Goal: Task Accomplishment & Management: Use online tool/utility

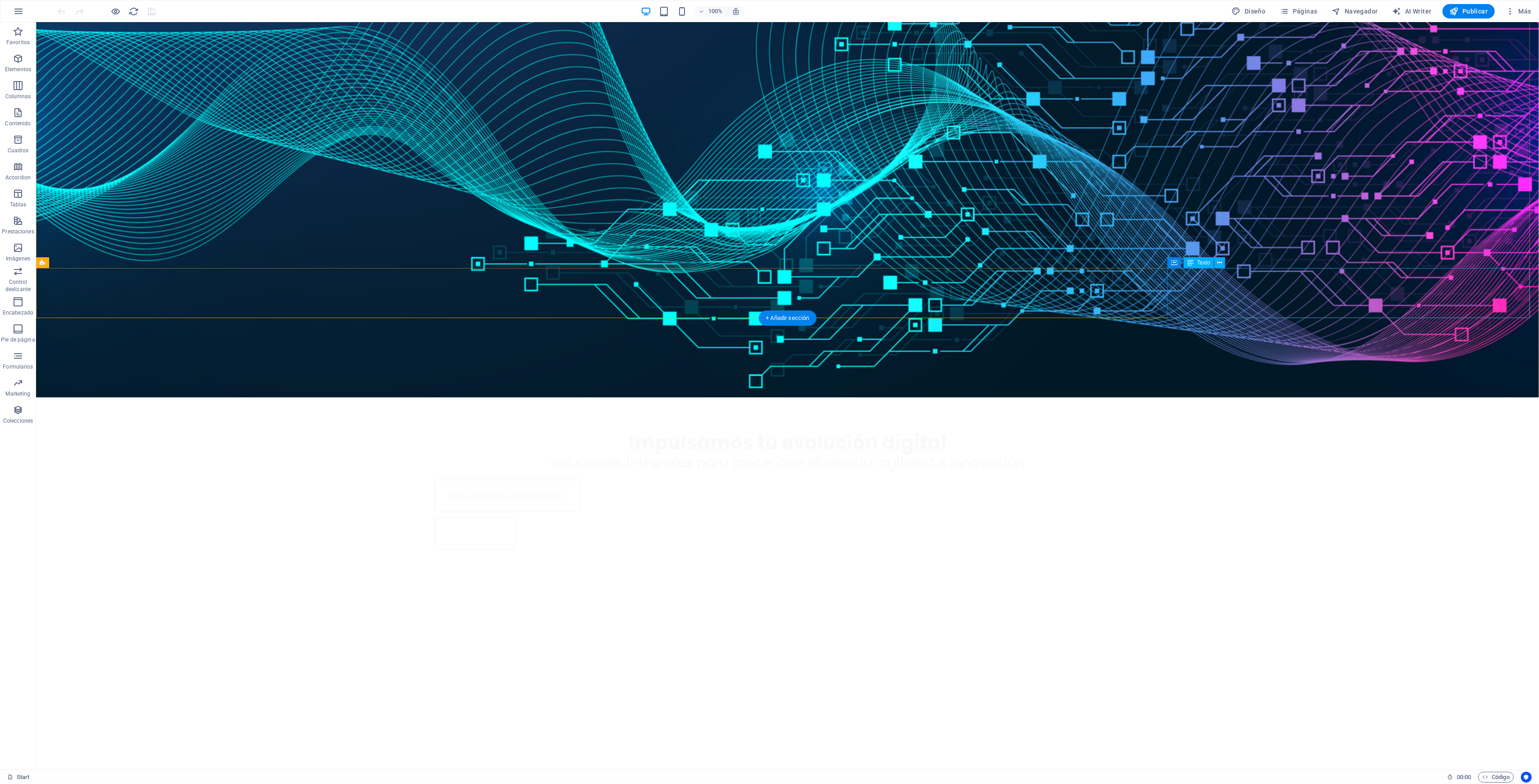
scroll to position [179, 0]
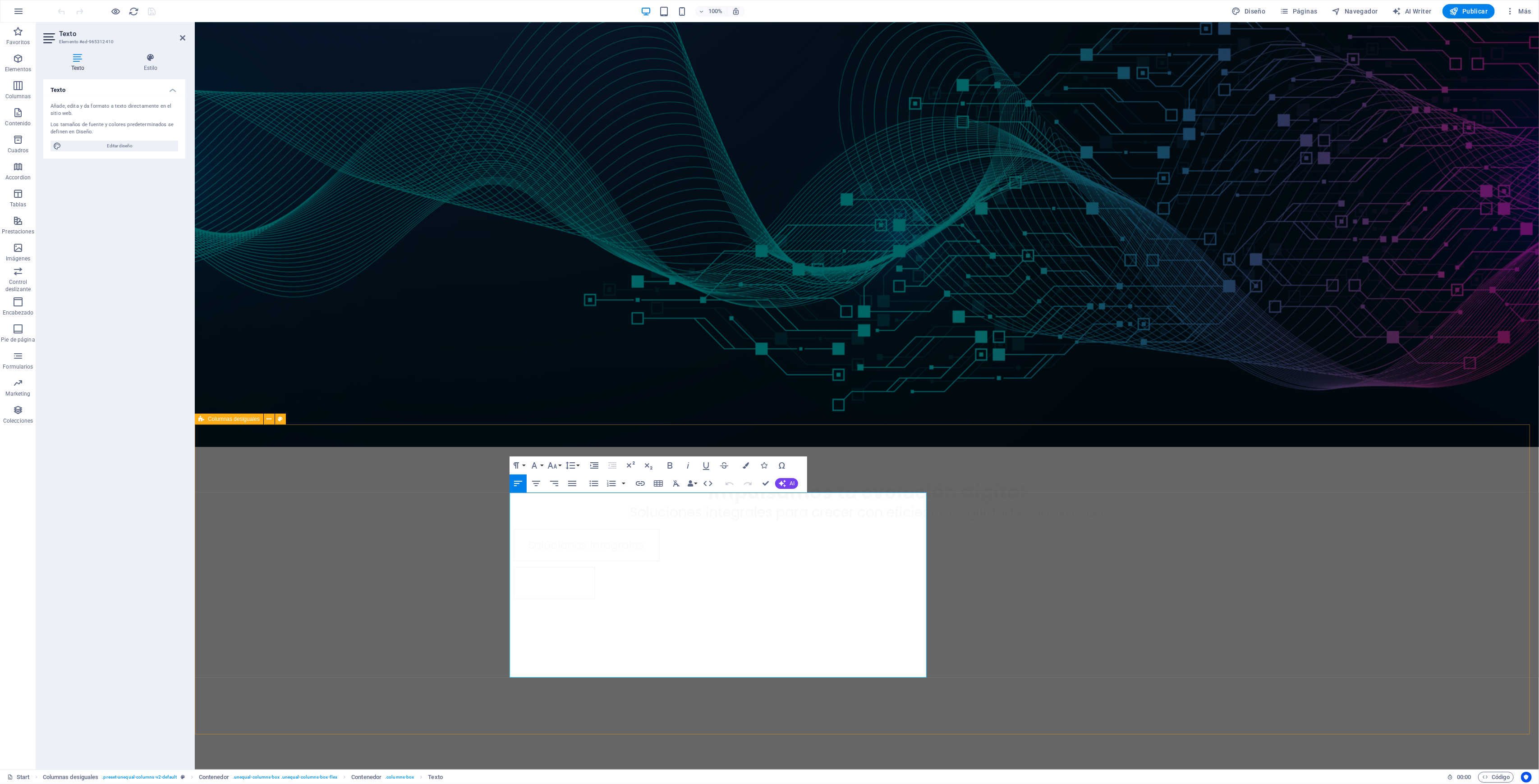
drag, startPoint x: 570, startPoint y: 642, endPoint x: 505, endPoint y: 499, distance: 157.1
click at [556, 464] on icon "button" at bounding box center [553, 466] width 11 height 11
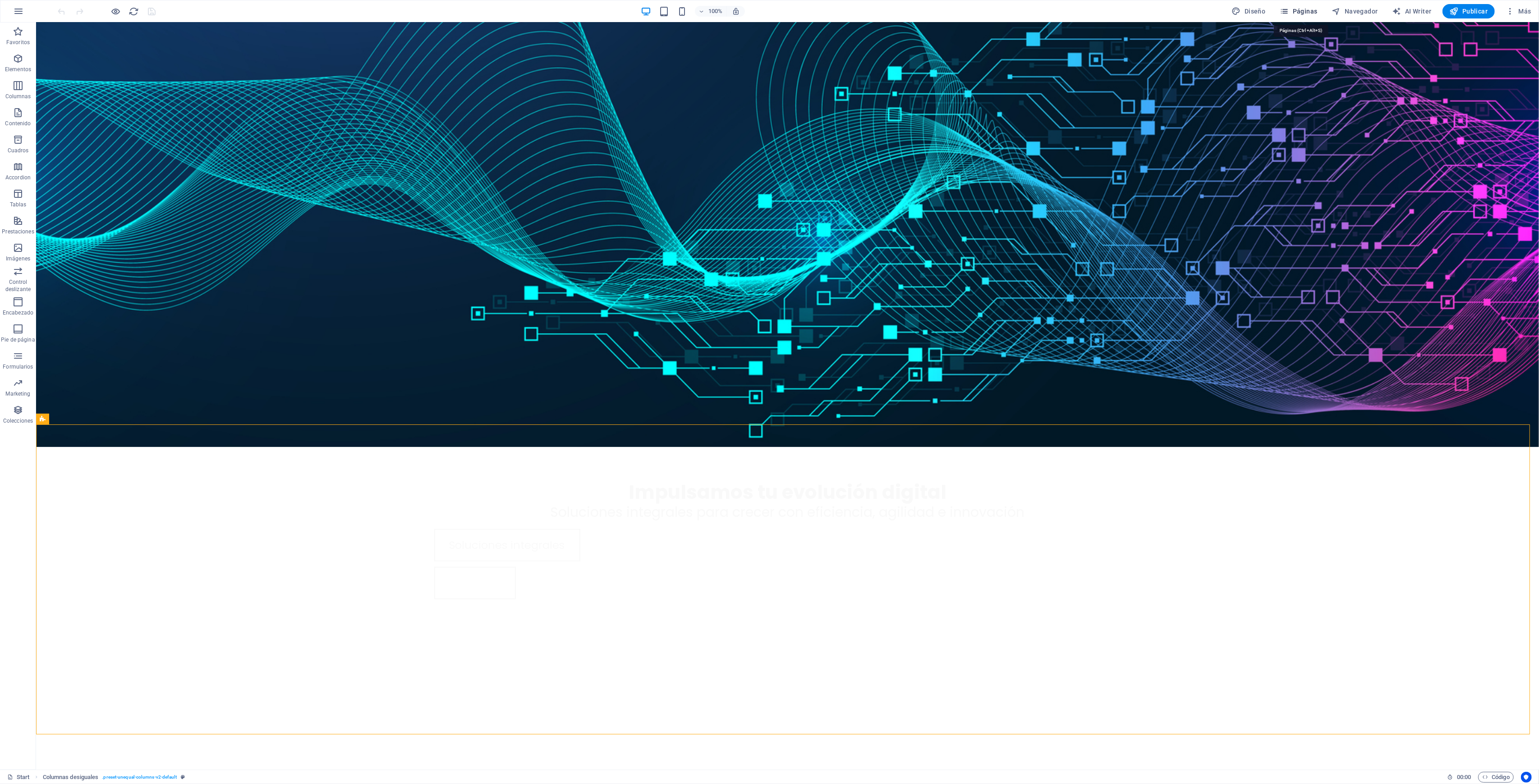
click at [1289, 14] on icon "button" at bounding box center [1284, 11] width 9 height 9
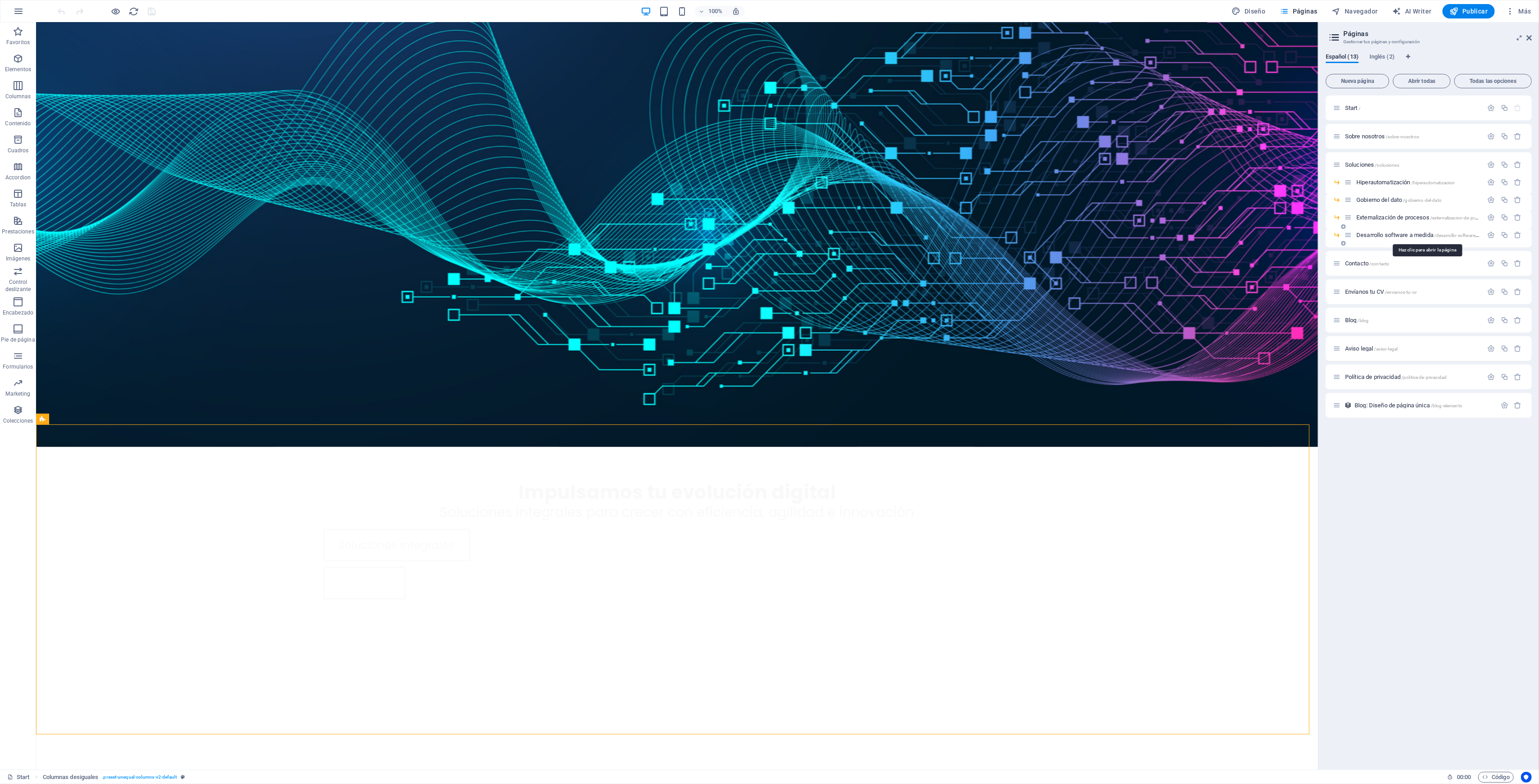
click at [1384, 233] on span "Desarrollo software a medida /desarrollo-software-a-medida" at bounding box center [1425, 235] width 139 height 7
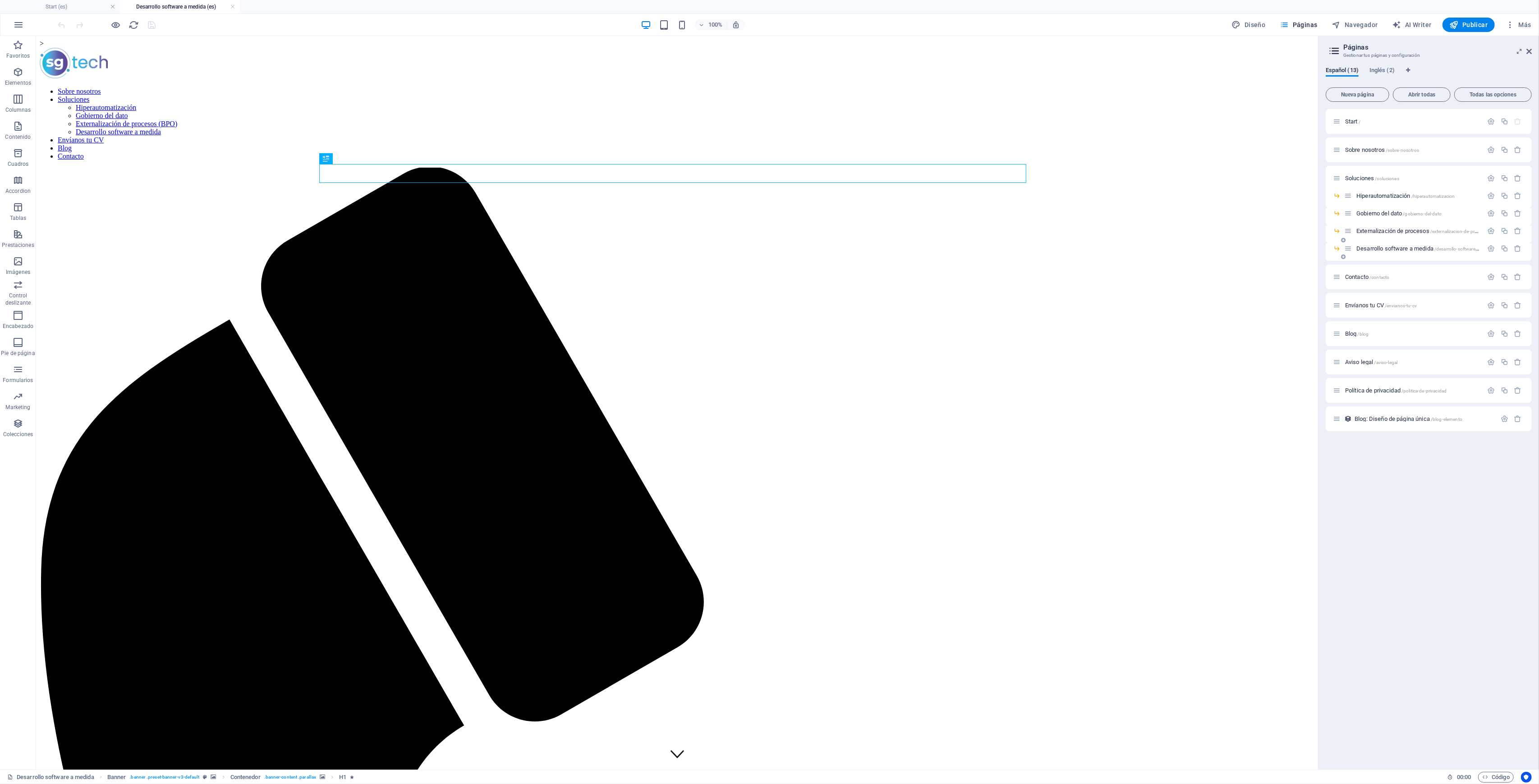
scroll to position [0, 0]
click at [493, 268] on icon at bounding box center [495, 269] width 5 height 10
click at [74, 273] on div "3 columnas" at bounding box center [72, 268] width 73 height 11
click at [64, 269] on span "3 columnas" at bounding box center [63, 268] width 27 height 5
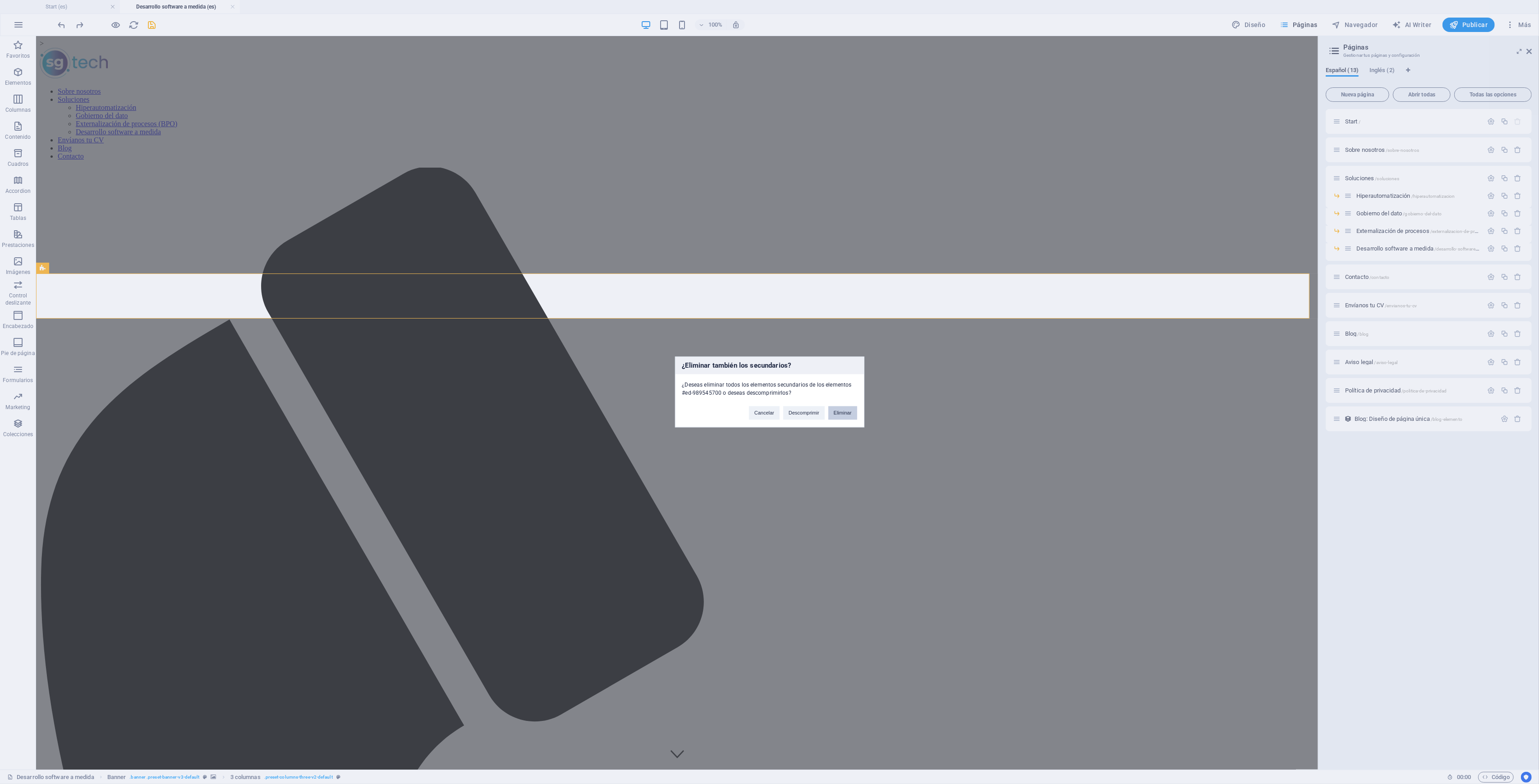
click at [850, 410] on button "Eliminar" at bounding box center [842, 413] width 29 height 14
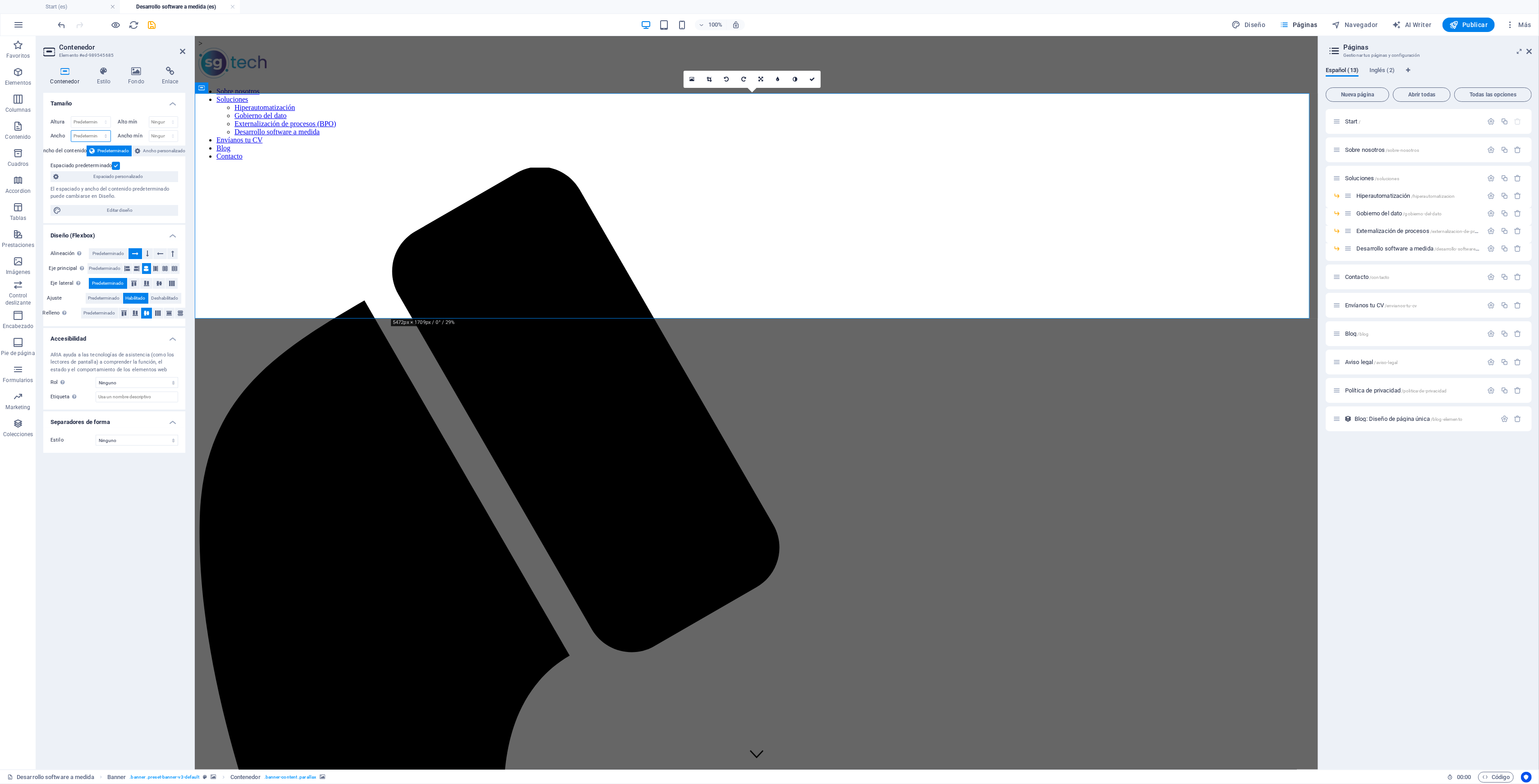
click at [91, 137] on select "Predeterminado px rem % em vh vw" at bounding box center [91, 136] width 39 height 11
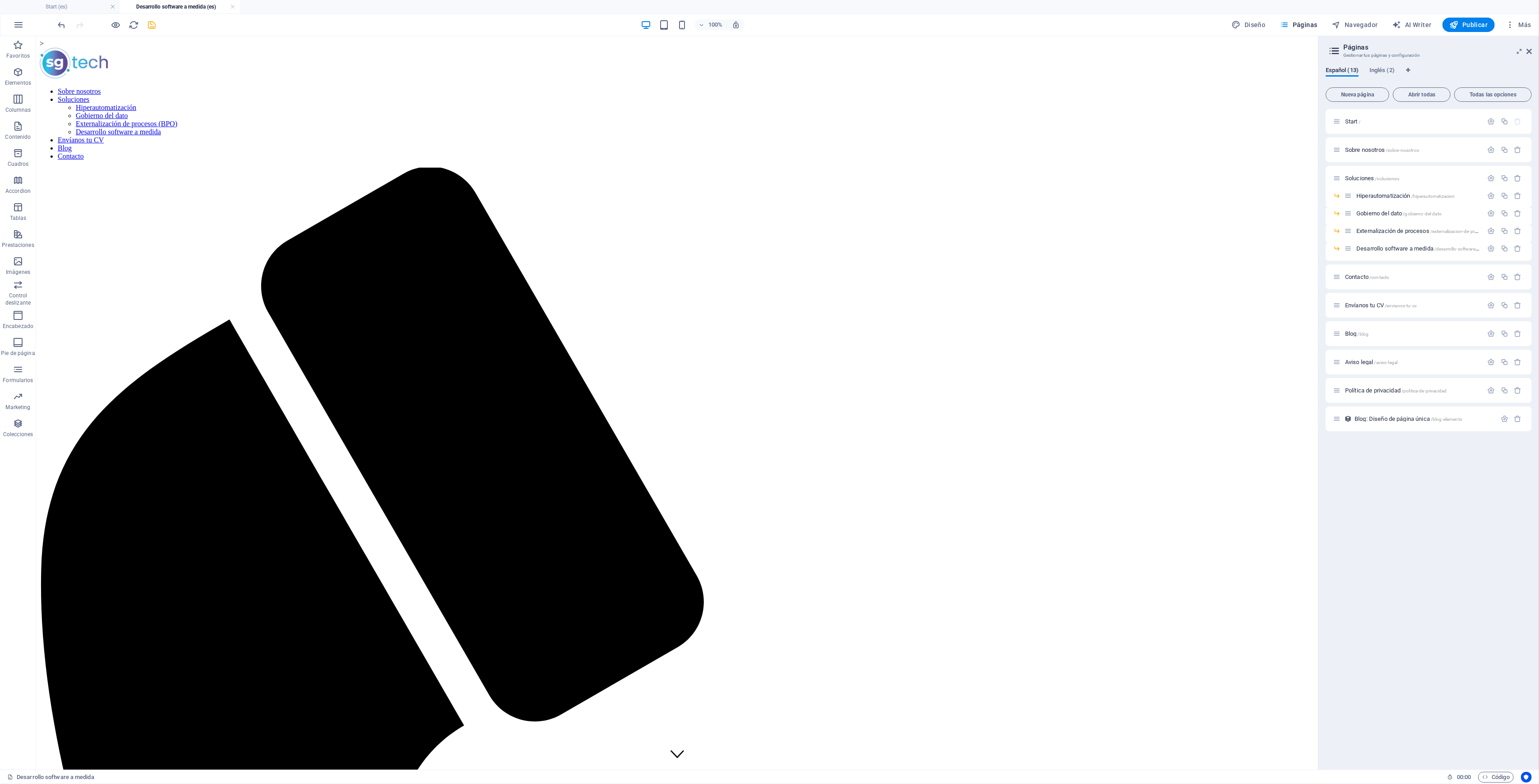
click at [155, 23] on icon "save" at bounding box center [152, 24] width 10 height 10
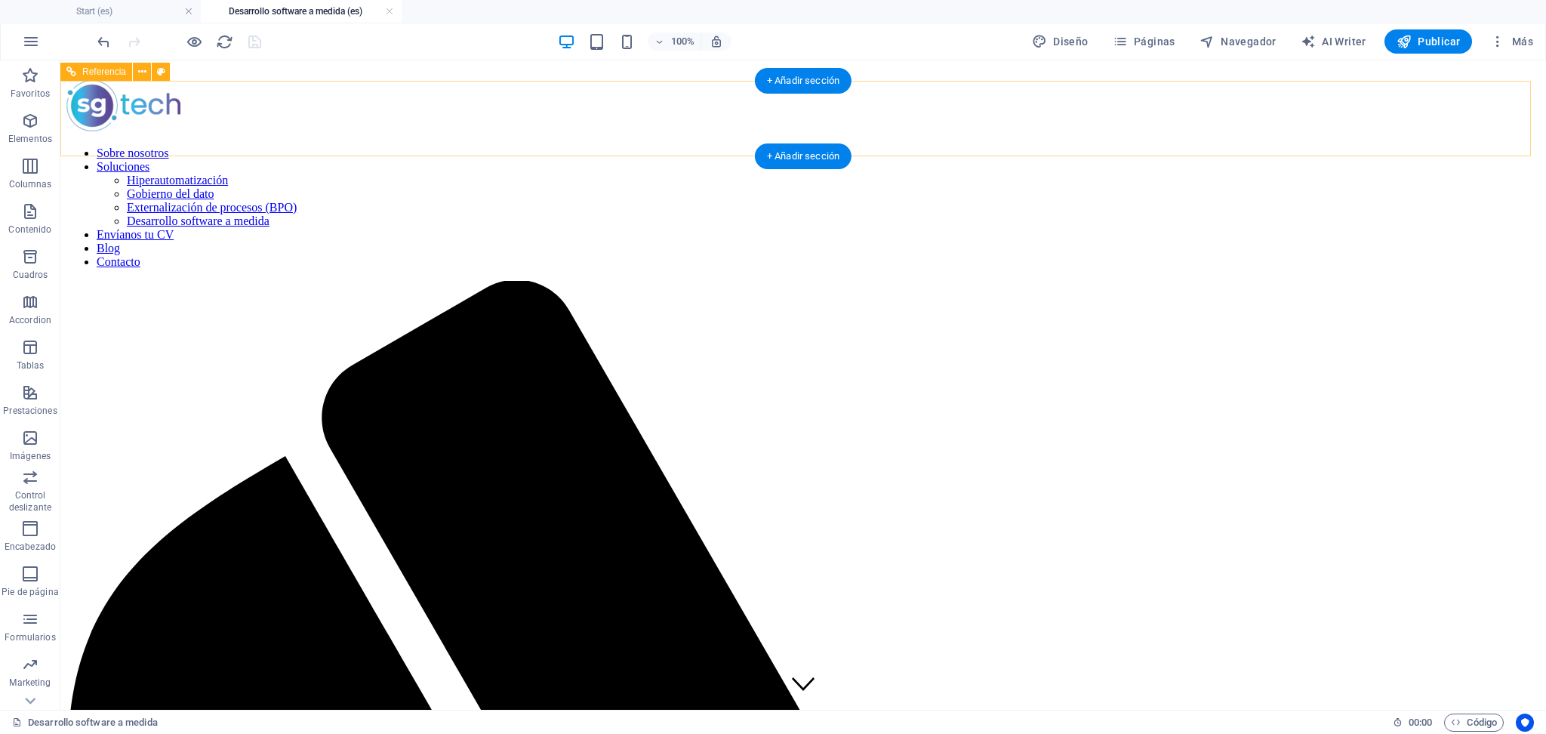
click at [286, 121] on div at bounding box center [802, 107] width 1473 height 54
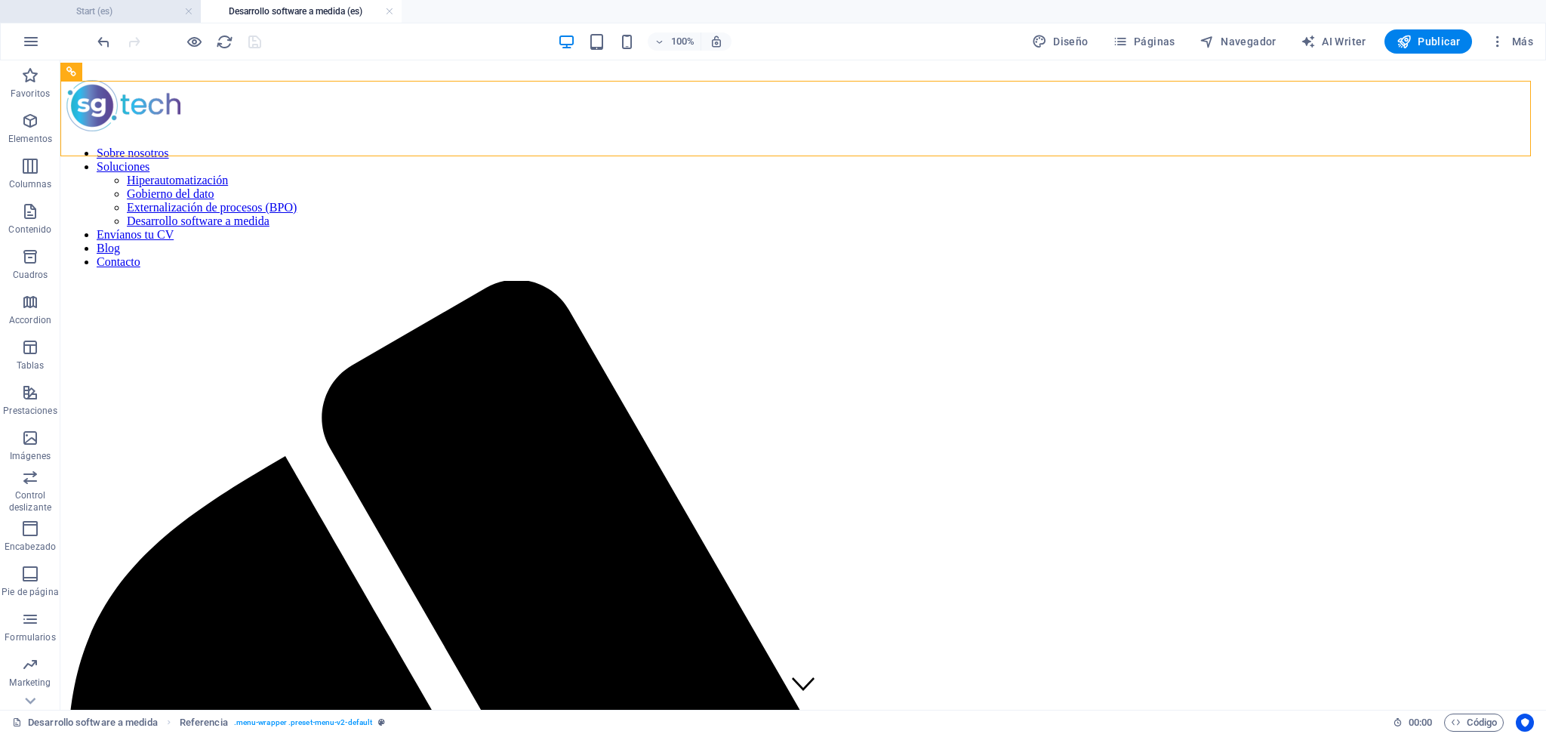
click at [133, 16] on h4 "Start (es)" at bounding box center [100, 11] width 201 height 17
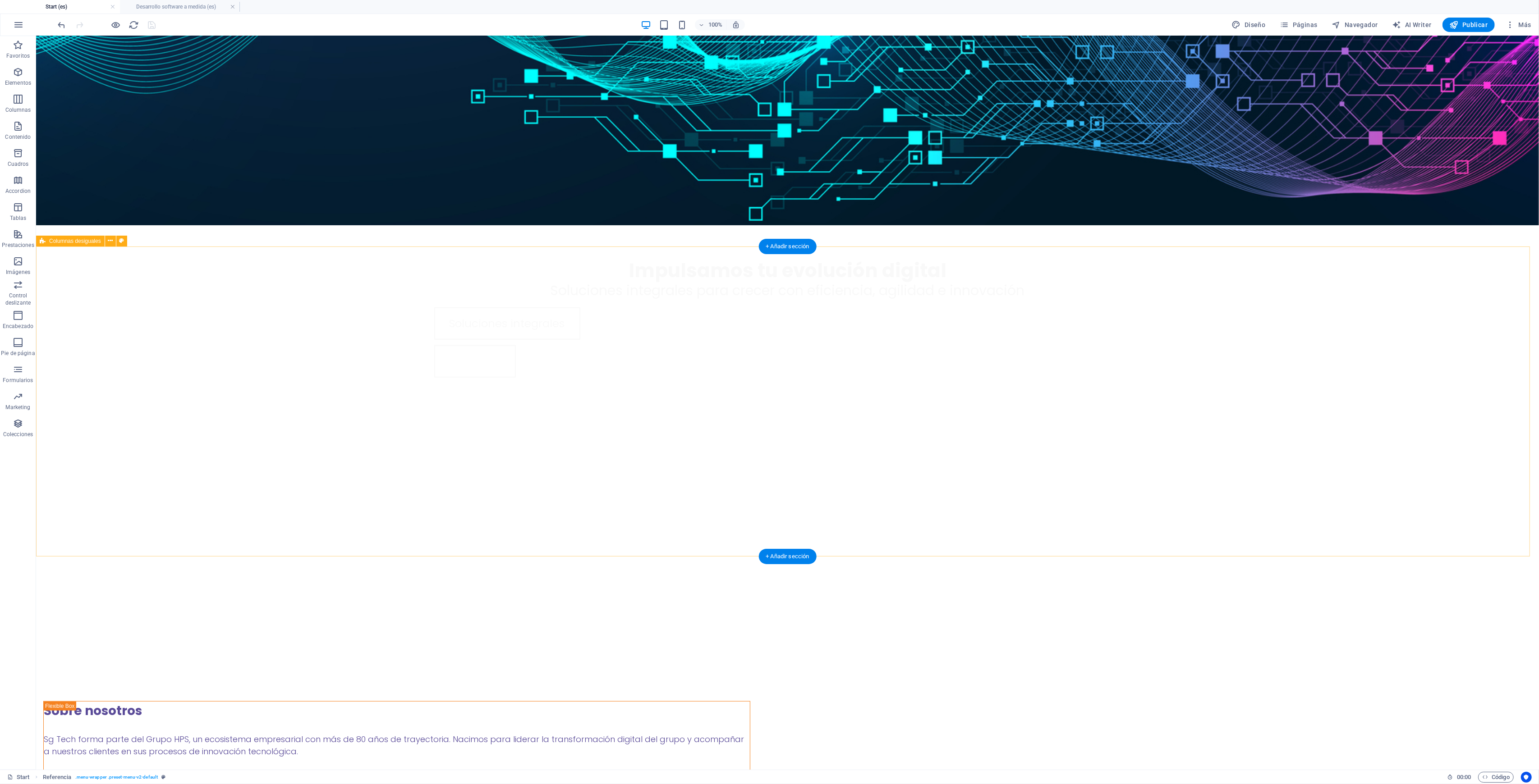
scroll to position [420, 0]
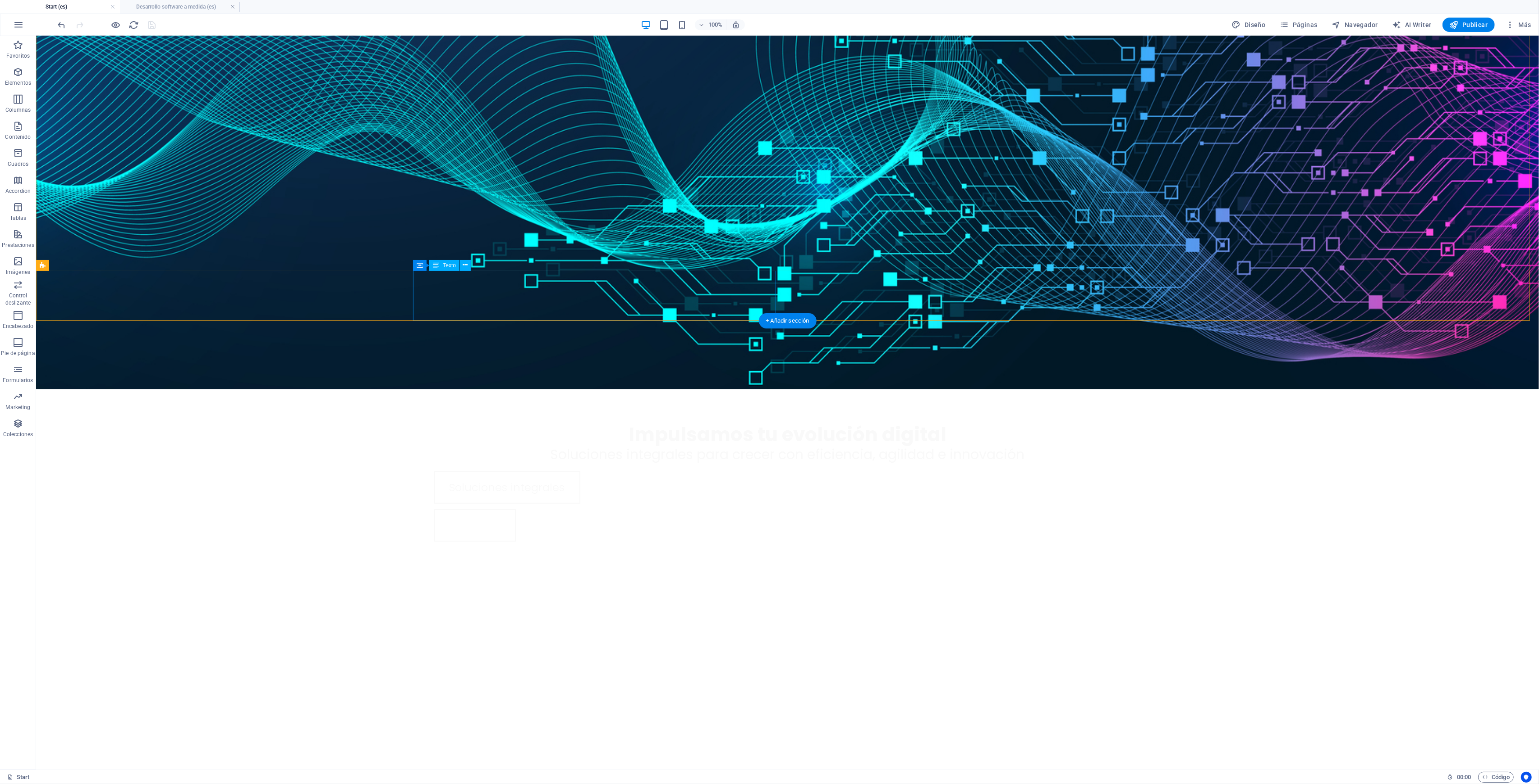
scroll to position [180, 0]
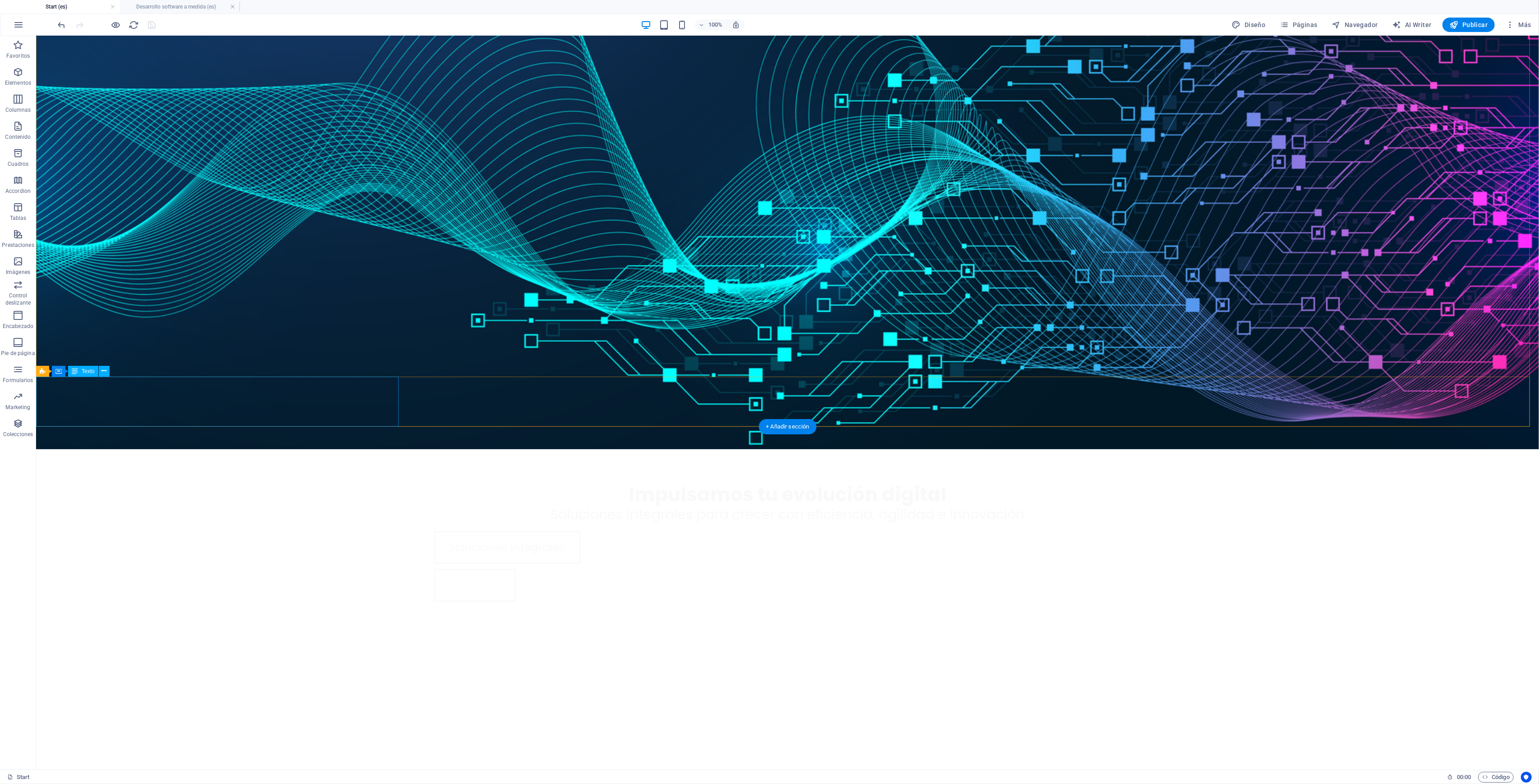
click at [251, 668] on div "Hiperautomatización" at bounding box center [218, 693] width 365 height 50
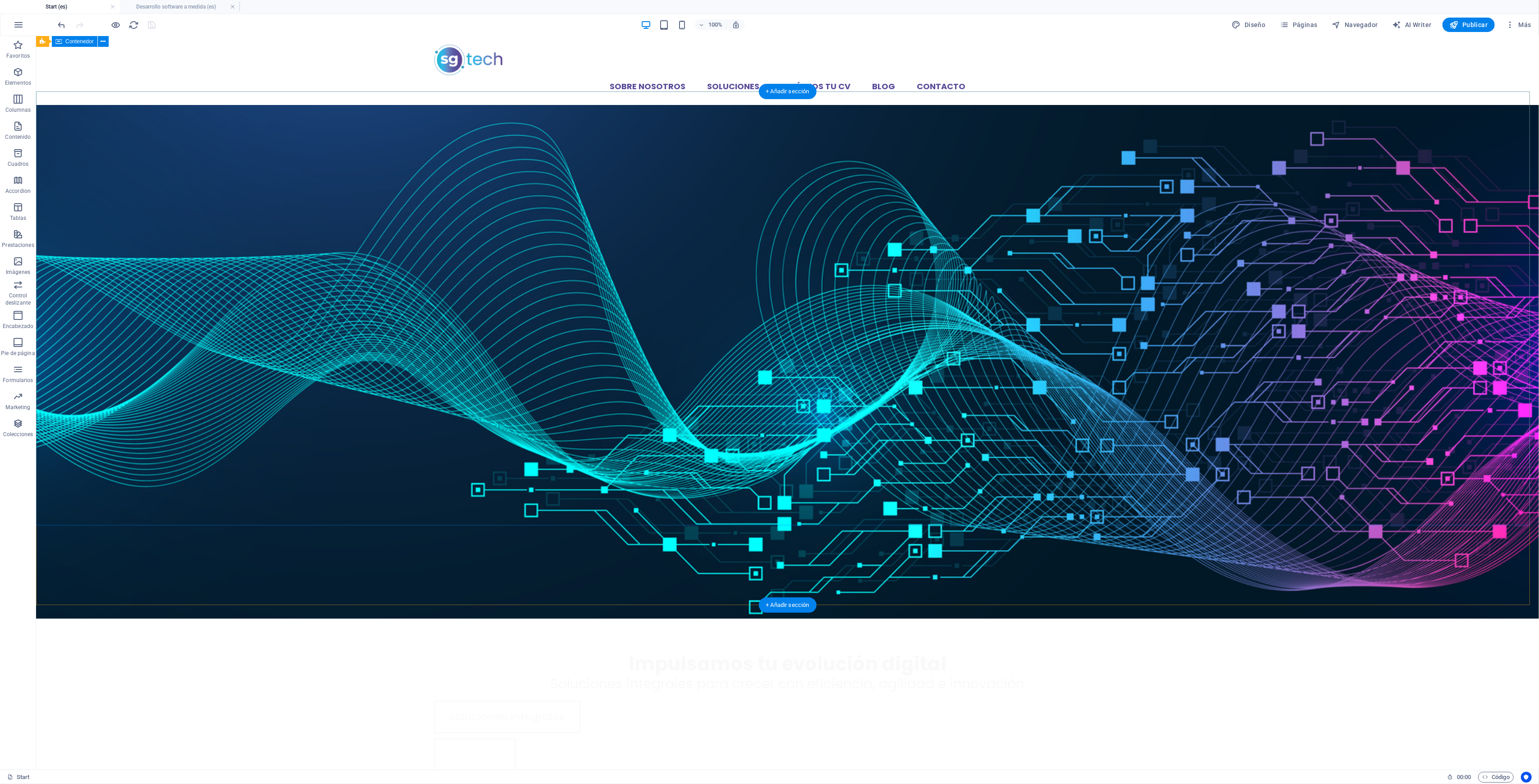
scroll to position [0, 0]
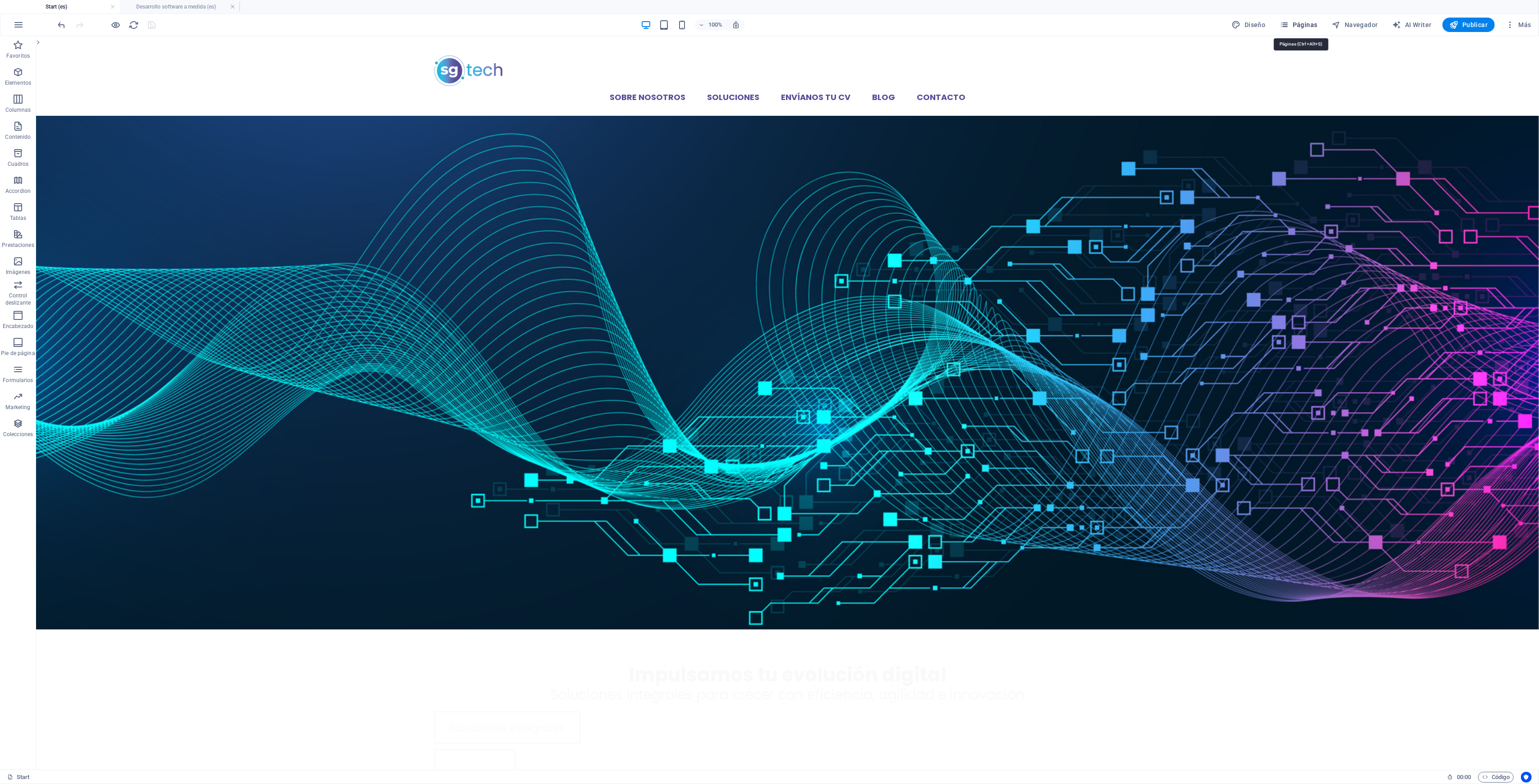
click at [1303, 26] on span "Páginas" at bounding box center [1299, 24] width 38 height 9
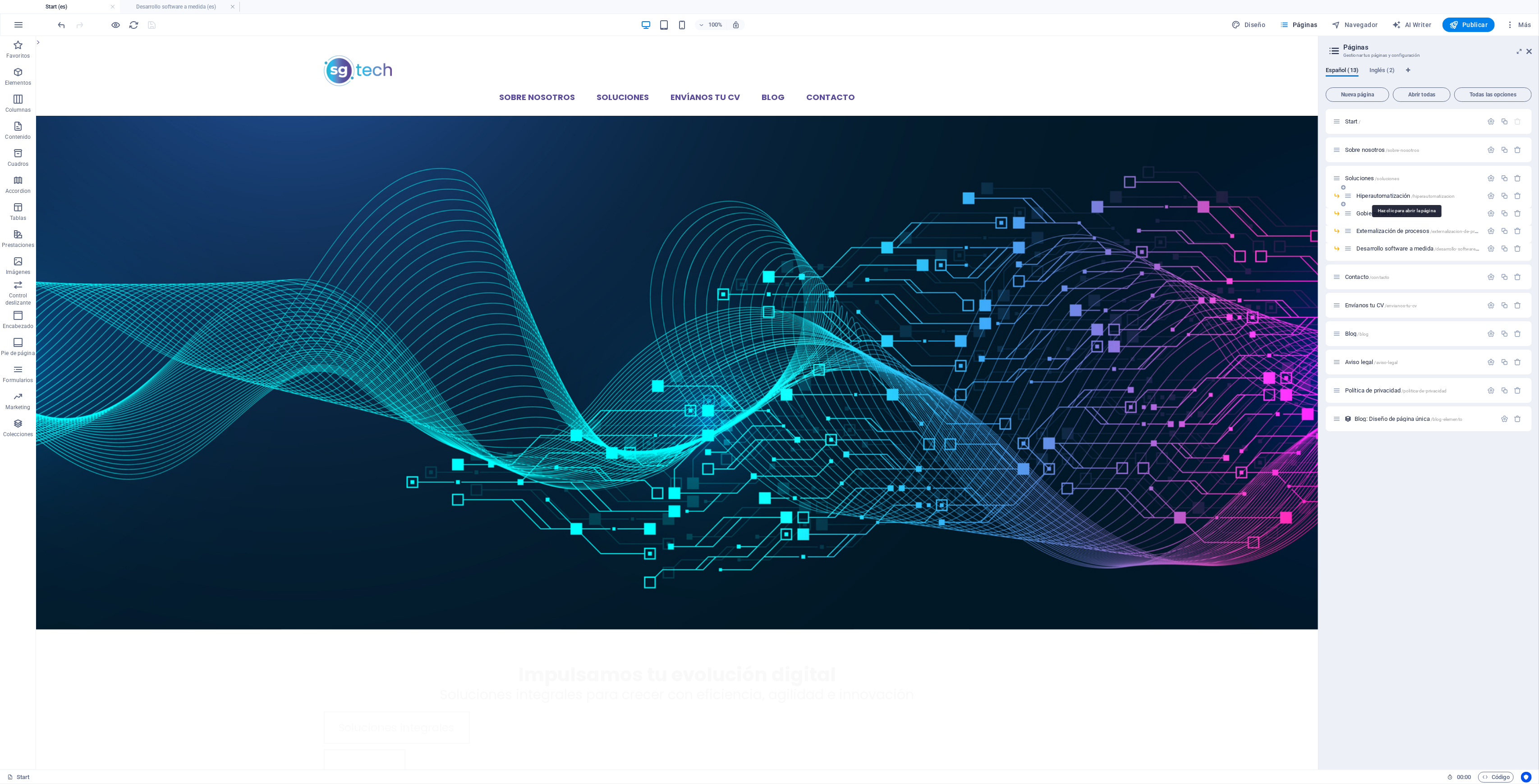
click at [1384, 195] on span "Hiperautomatización /hiperautomatizacion" at bounding box center [1405, 195] width 99 height 7
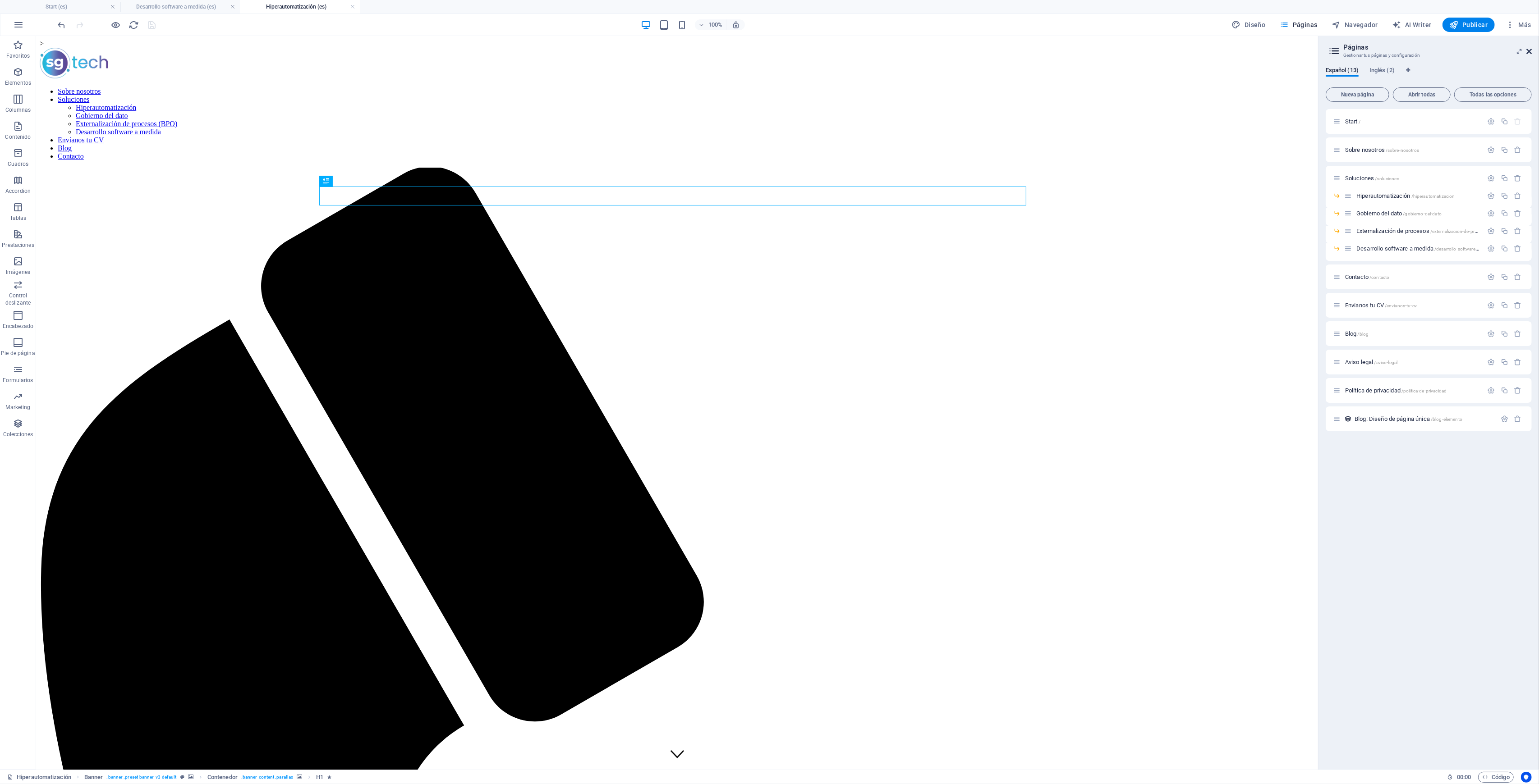
click at [1527, 51] on icon at bounding box center [1529, 51] width 5 height 7
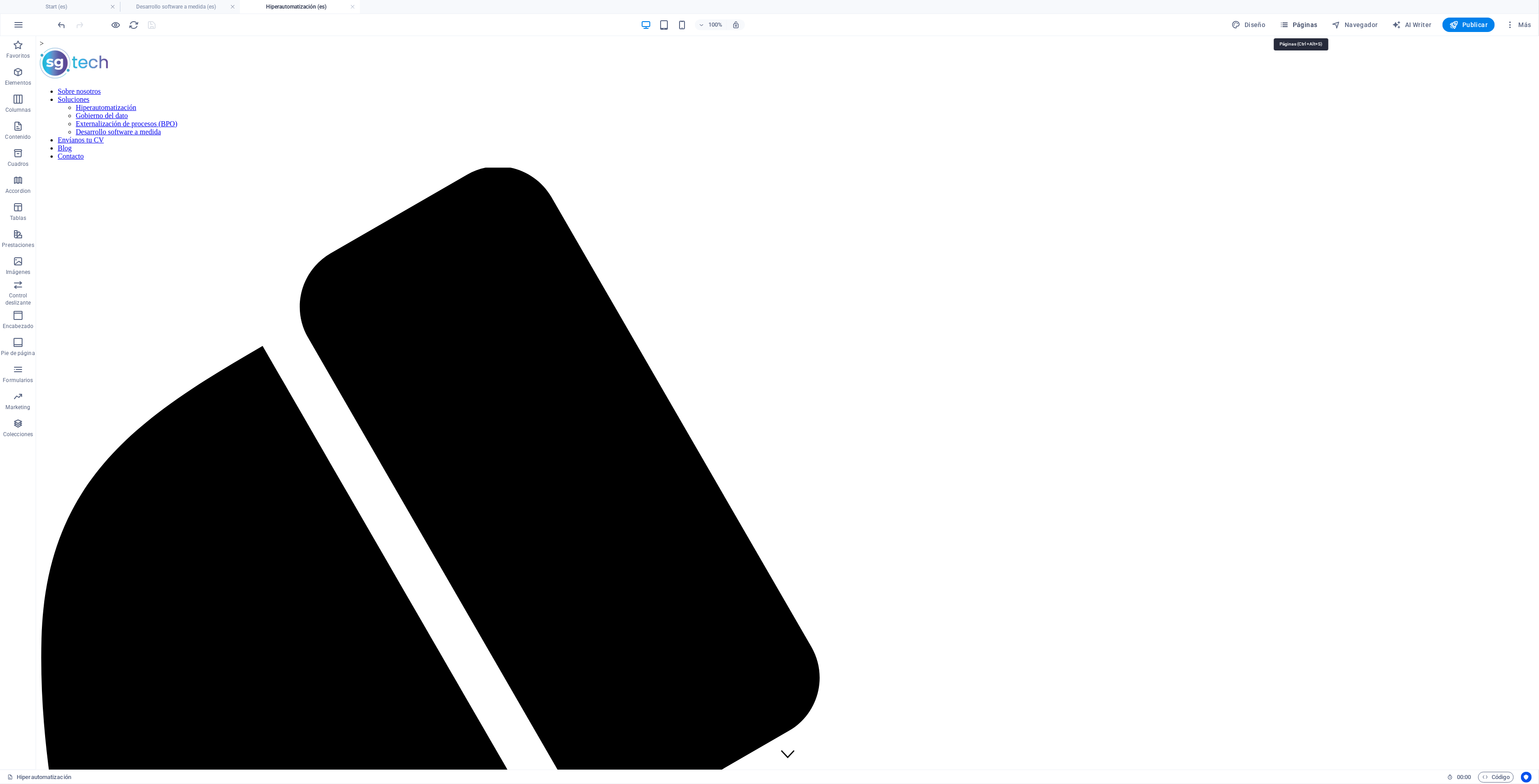
click at [1304, 30] on button "Páginas" at bounding box center [1299, 24] width 45 height 14
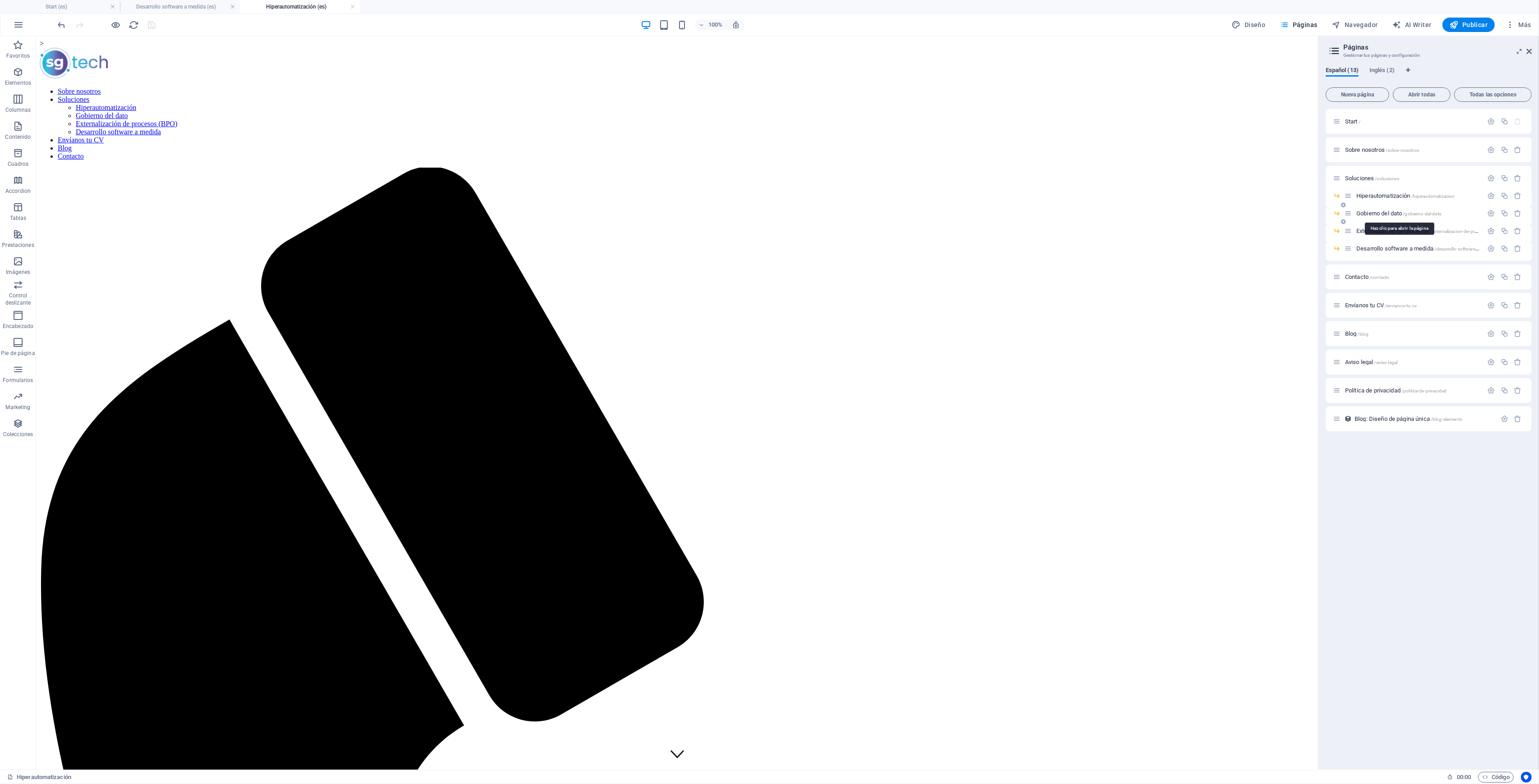
click at [1391, 212] on span "Gobierno del dato /gobierno-del-dato" at bounding box center [1399, 213] width 85 height 7
click at [1411, 246] on span "Desarrollo software a medida /desarrollo-software-a-medida" at bounding box center [1425, 248] width 139 height 7
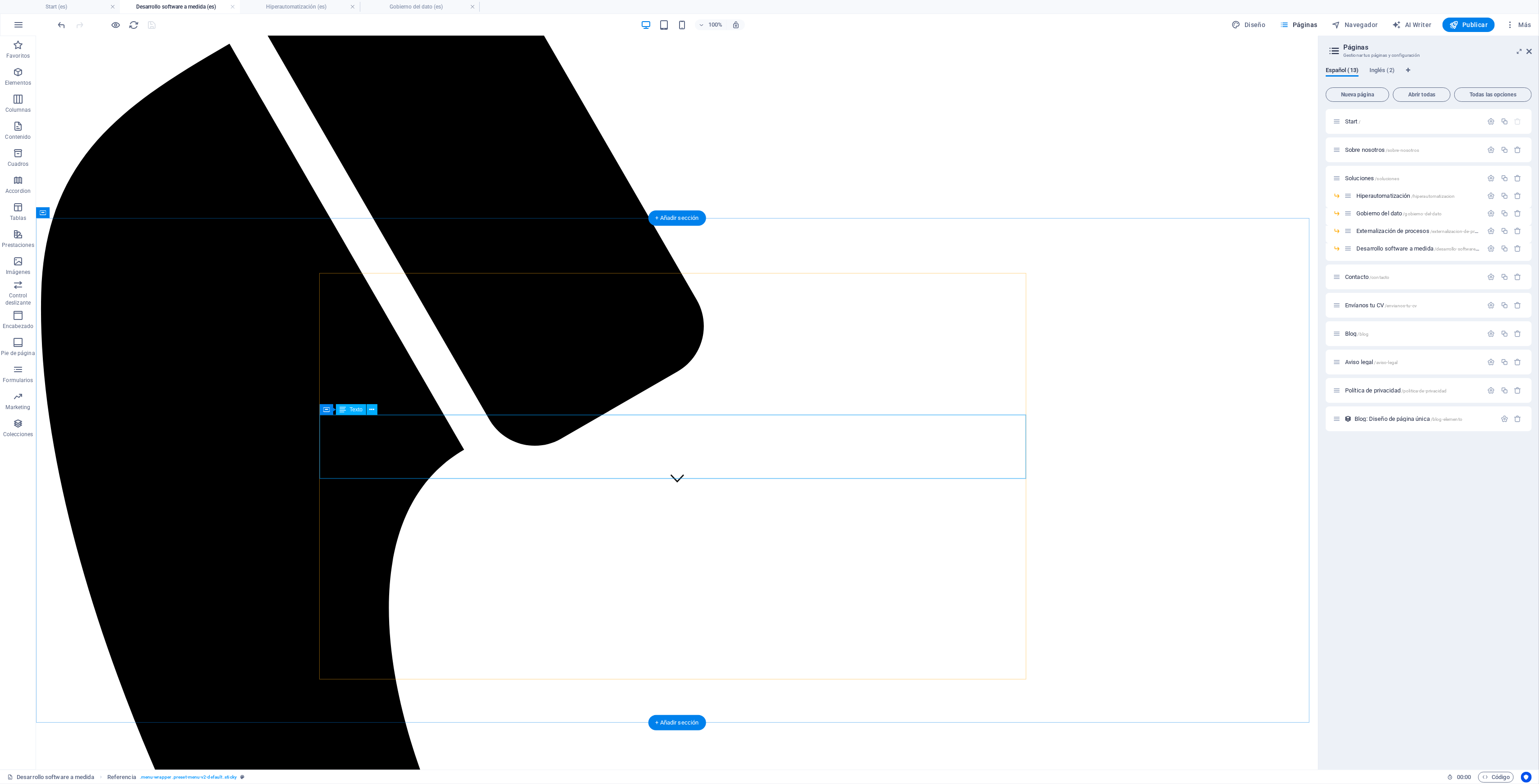
scroll to position [420, 0]
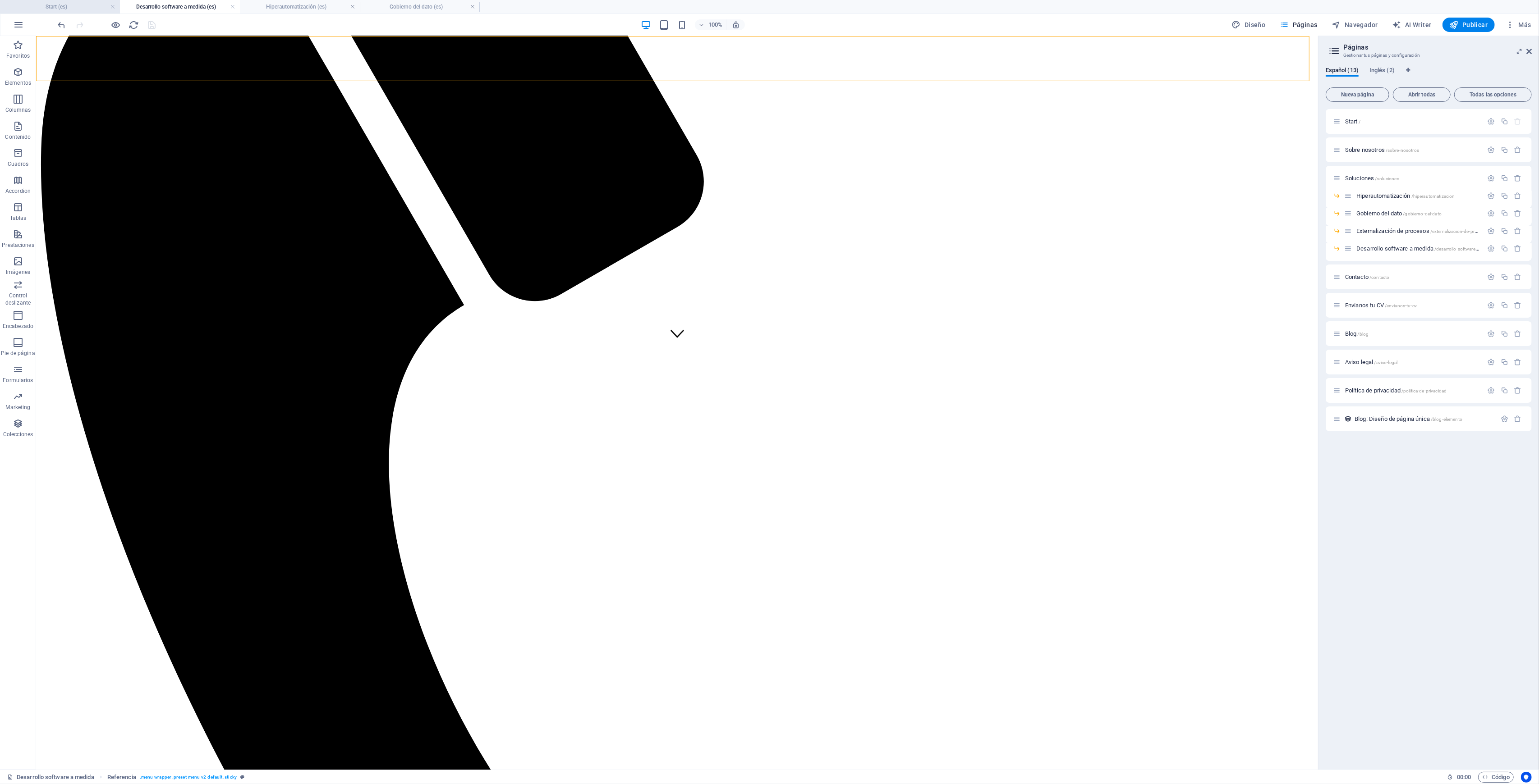
click at [42, 6] on h4 "Start (es)" at bounding box center [60, 7] width 120 height 10
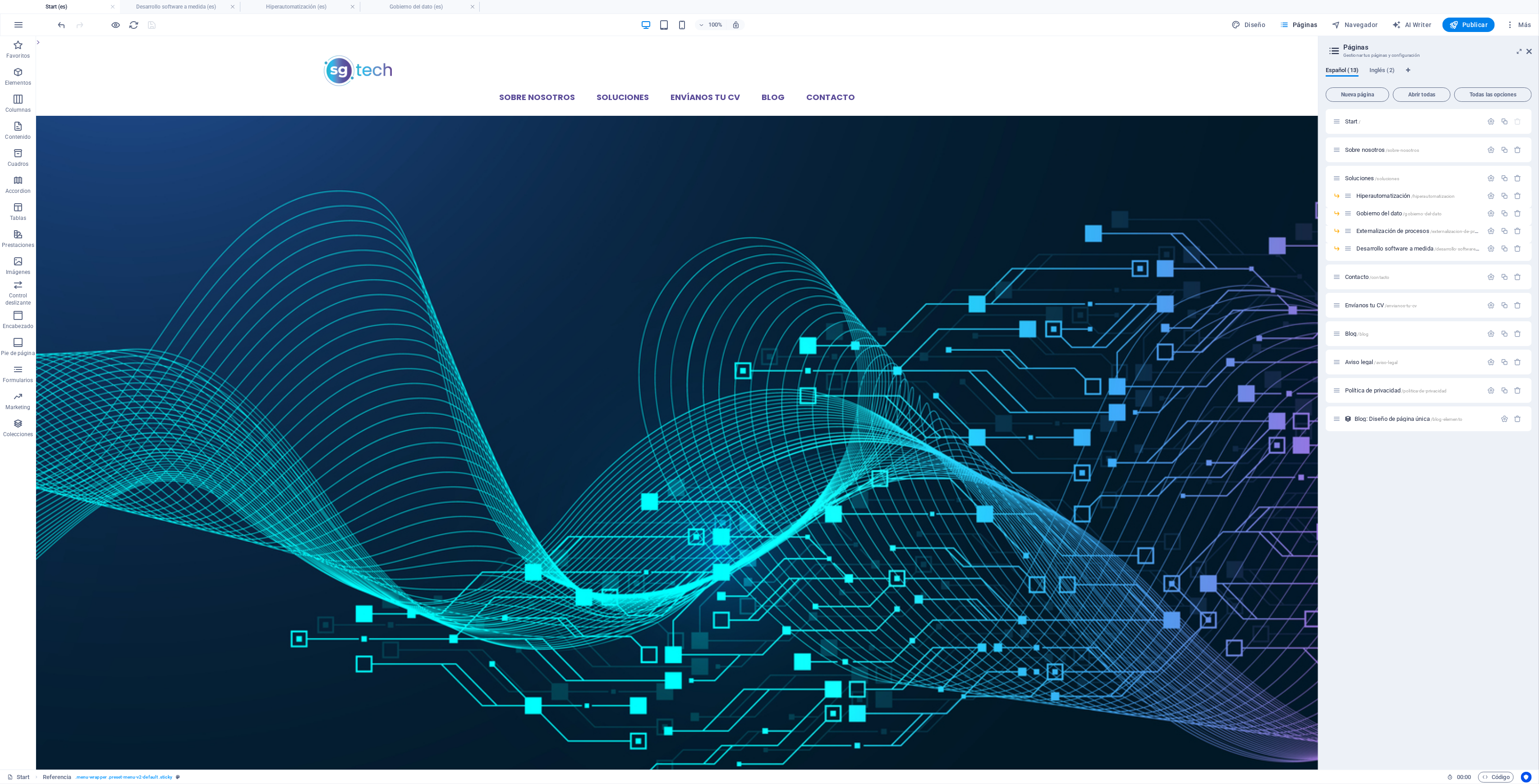
scroll to position [0, 0]
click at [167, 7] on h4 "Desarrollo software a medida (es)" at bounding box center [180, 7] width 120 height 10
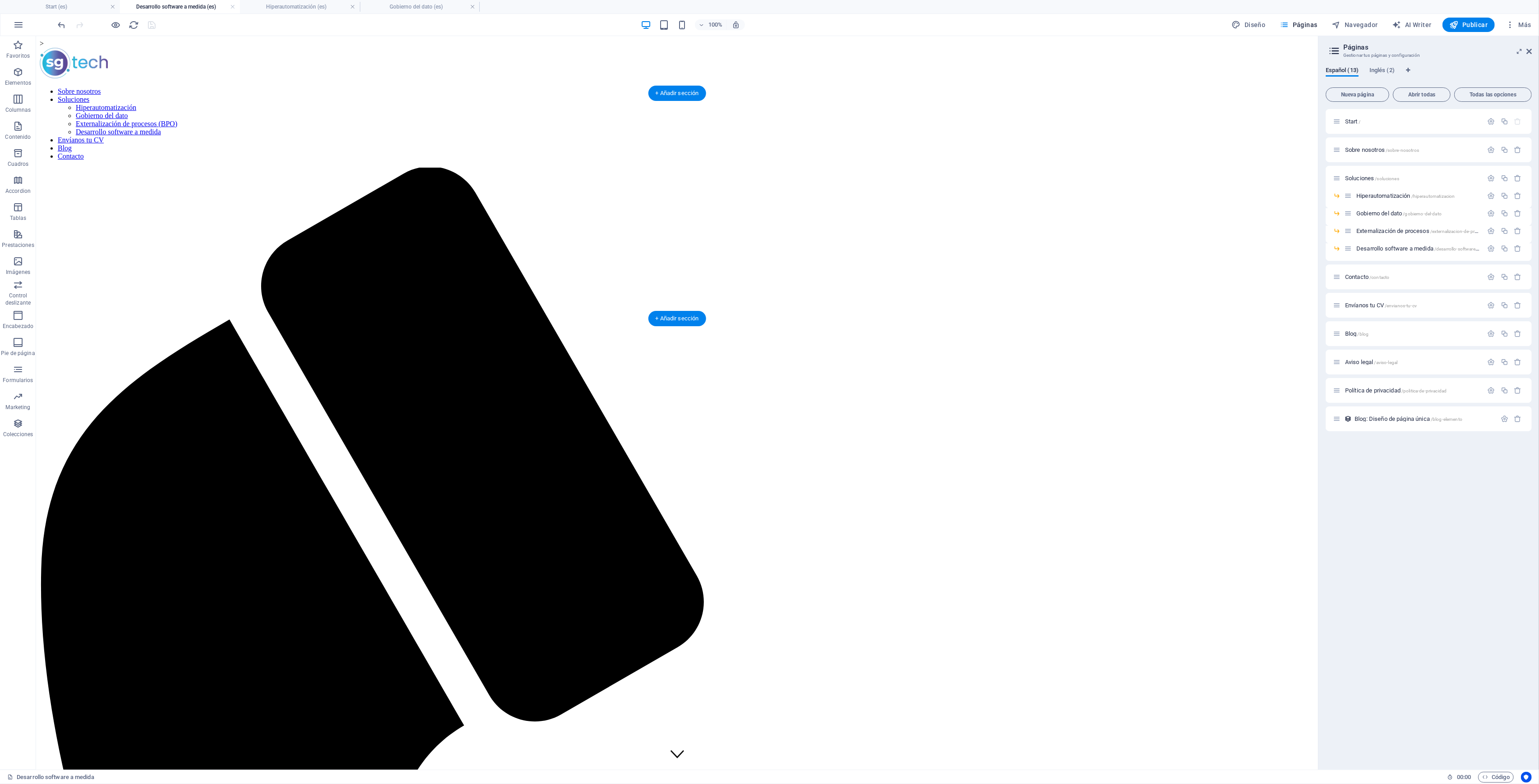
scroll to position [420, 0]
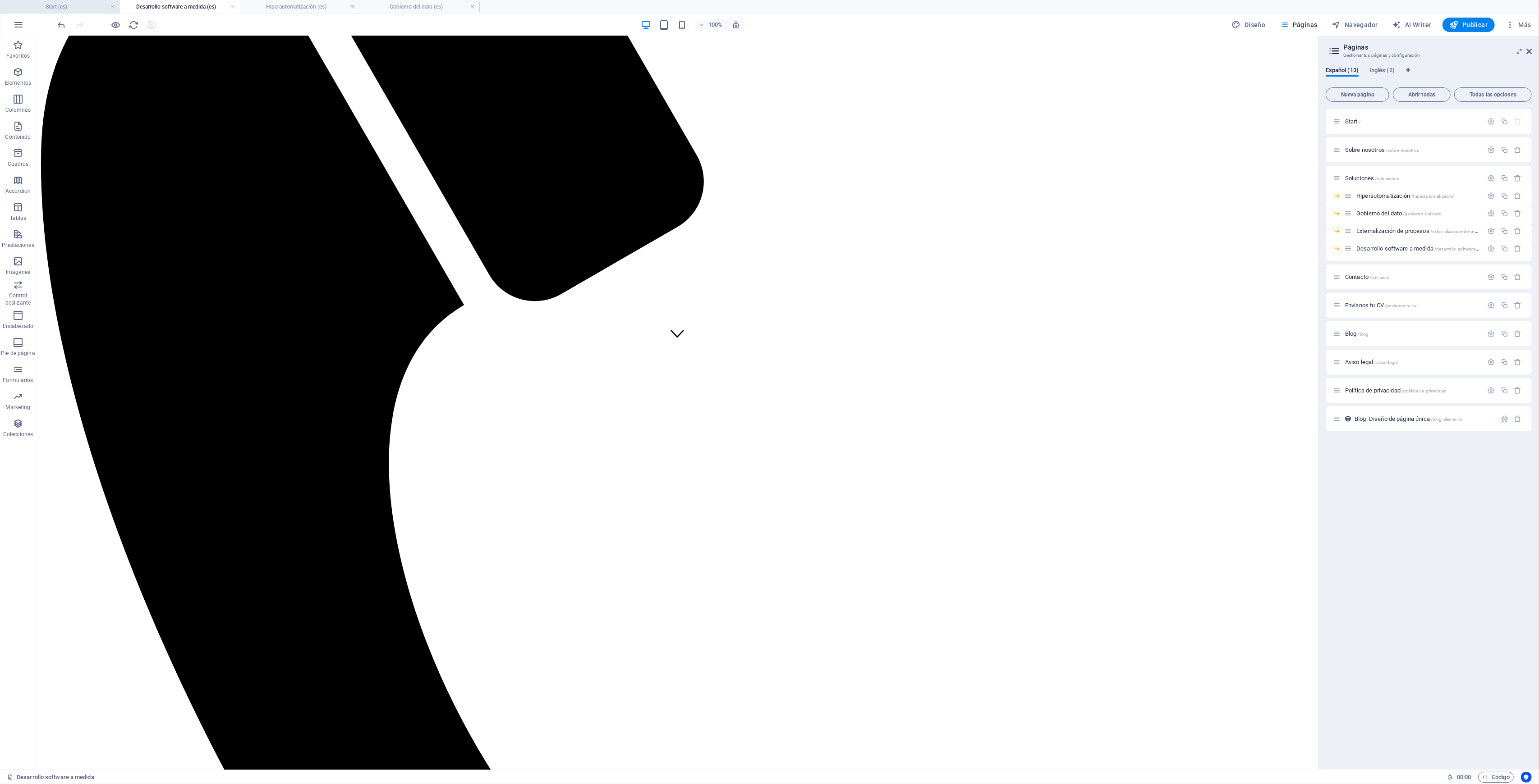
click at [60, 5] on h4 "Start (es)" at bounding box center [60, 7] width 120 height 10
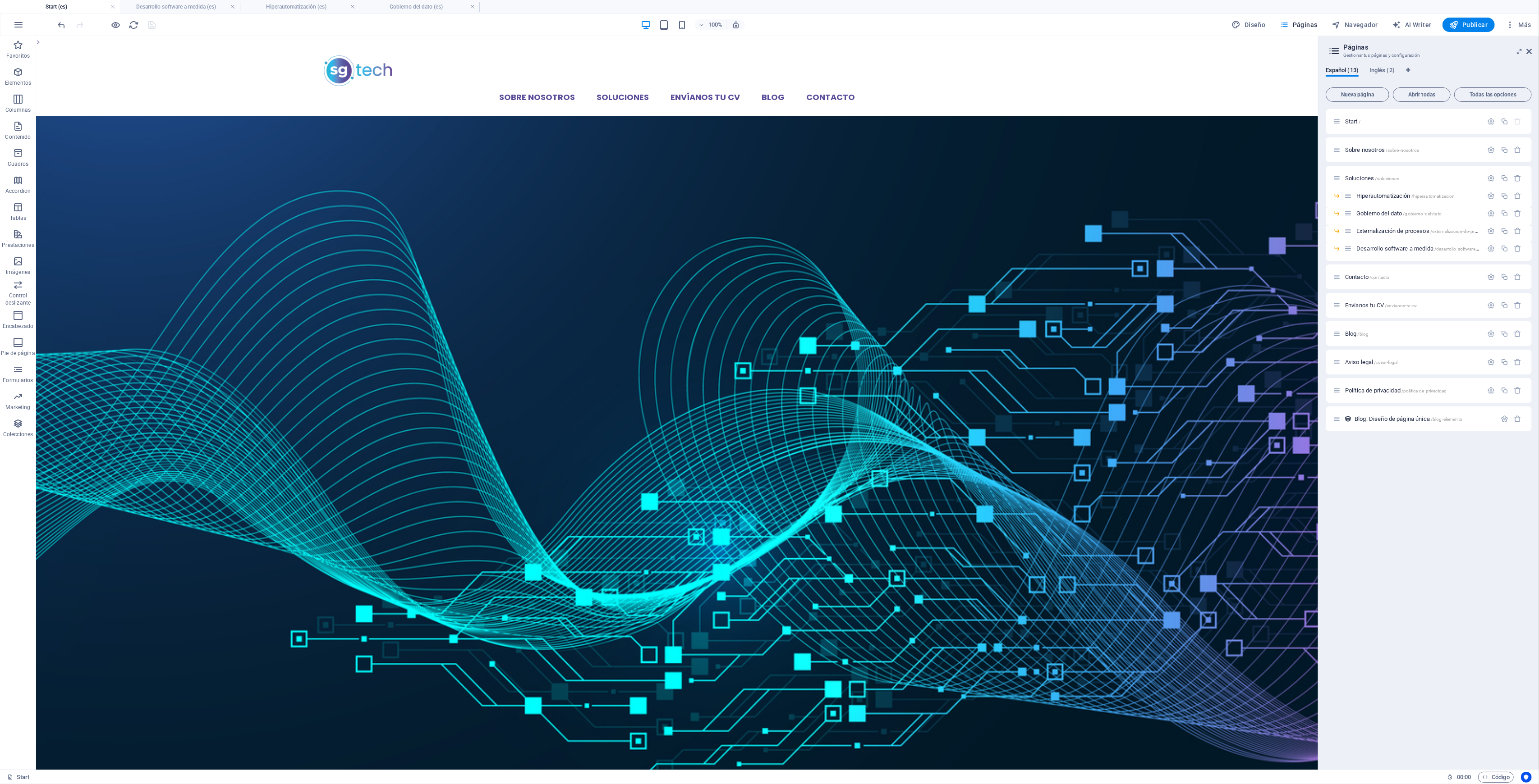
scroll to position [0, 0]
click at [172, 12] on li "Desarrollo software a medida (es)" at bounding box center [180, 7] width 120 height 14
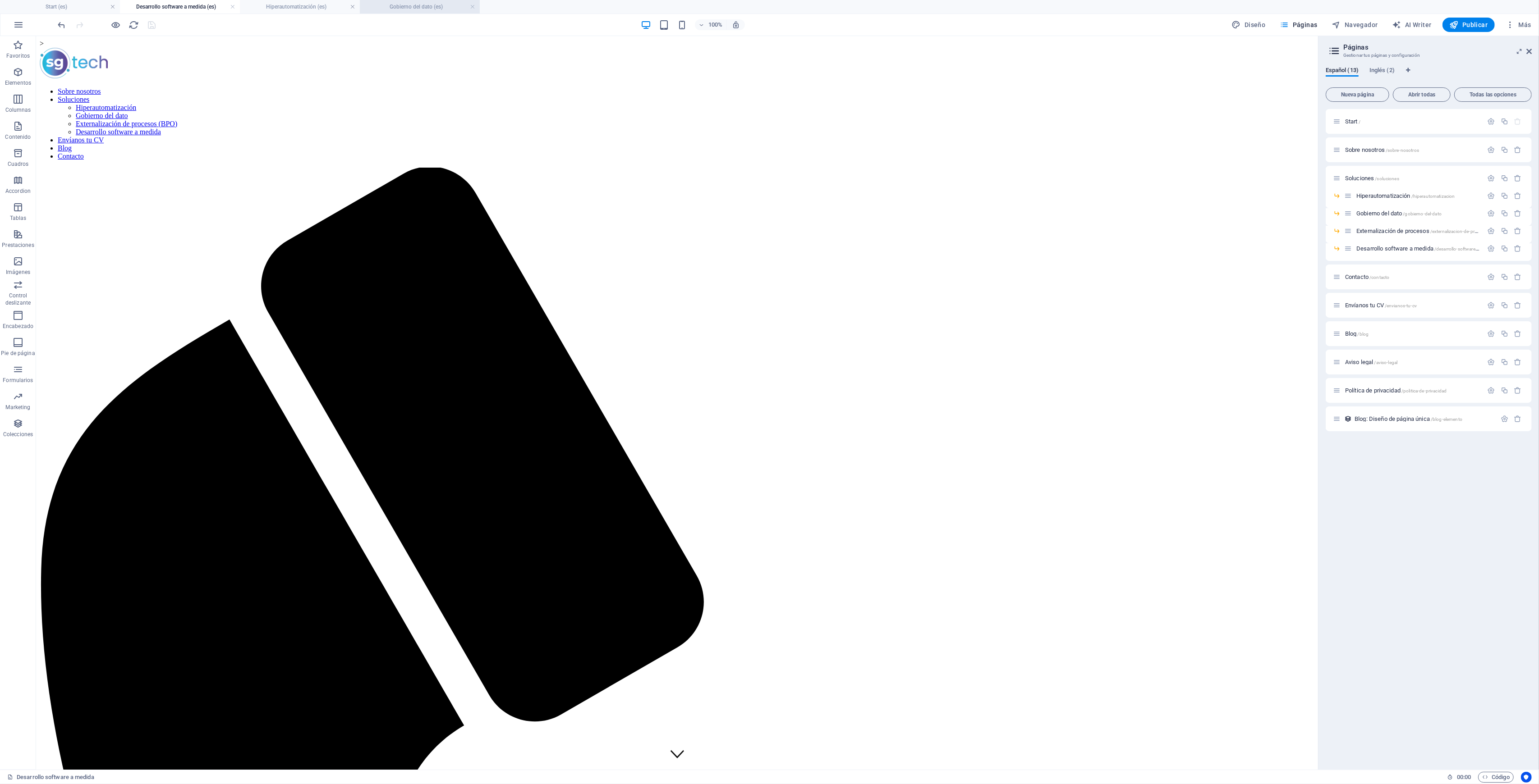
click at [403, 7] on h4 "Gobierno del dato (es)" at bounding box center [419, 7] width 120 height 10
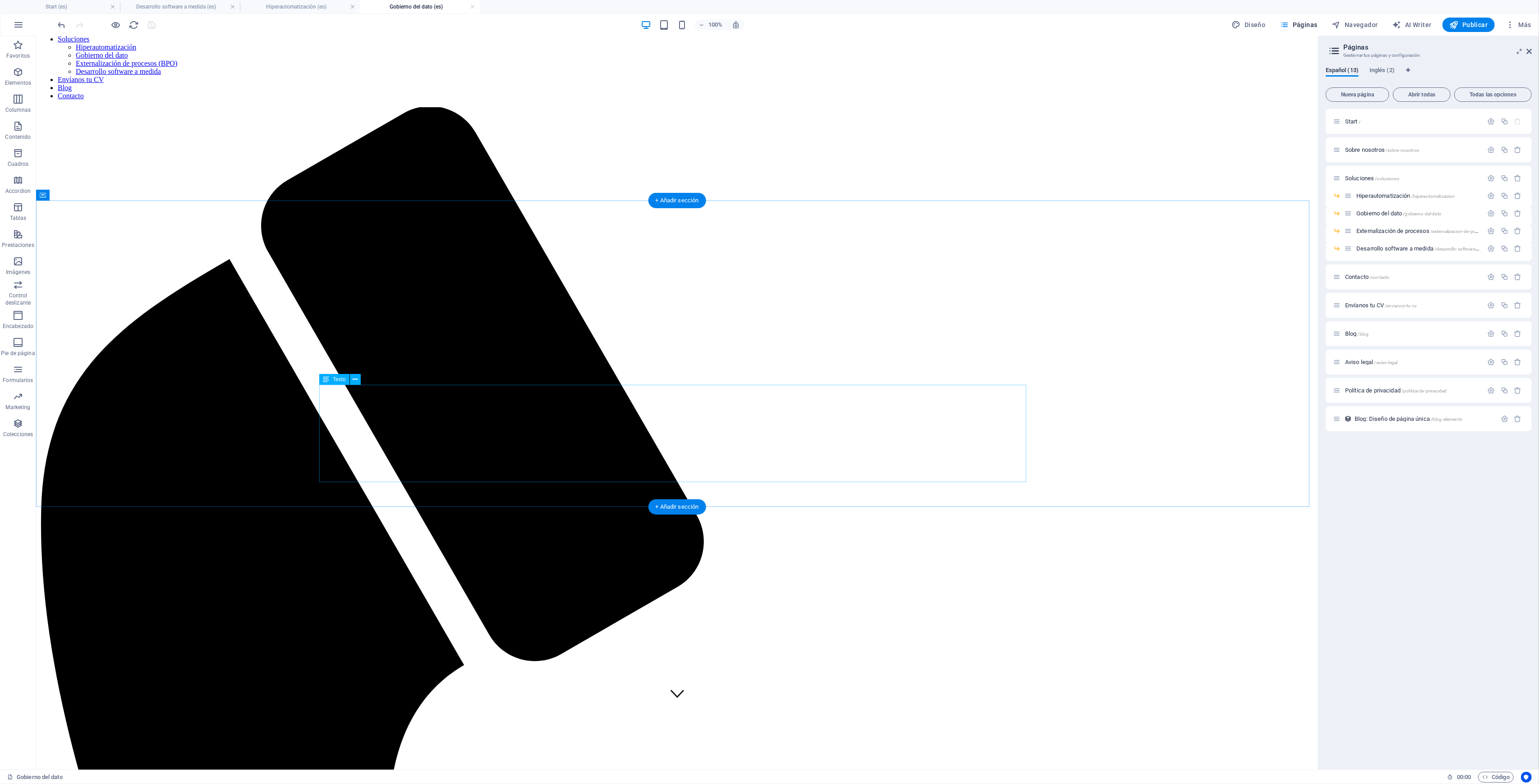
scroll to position [60, 0]
click at [76, 8] on h4 "Start (es)" at bounding box center [60, 7] width 120 height 10
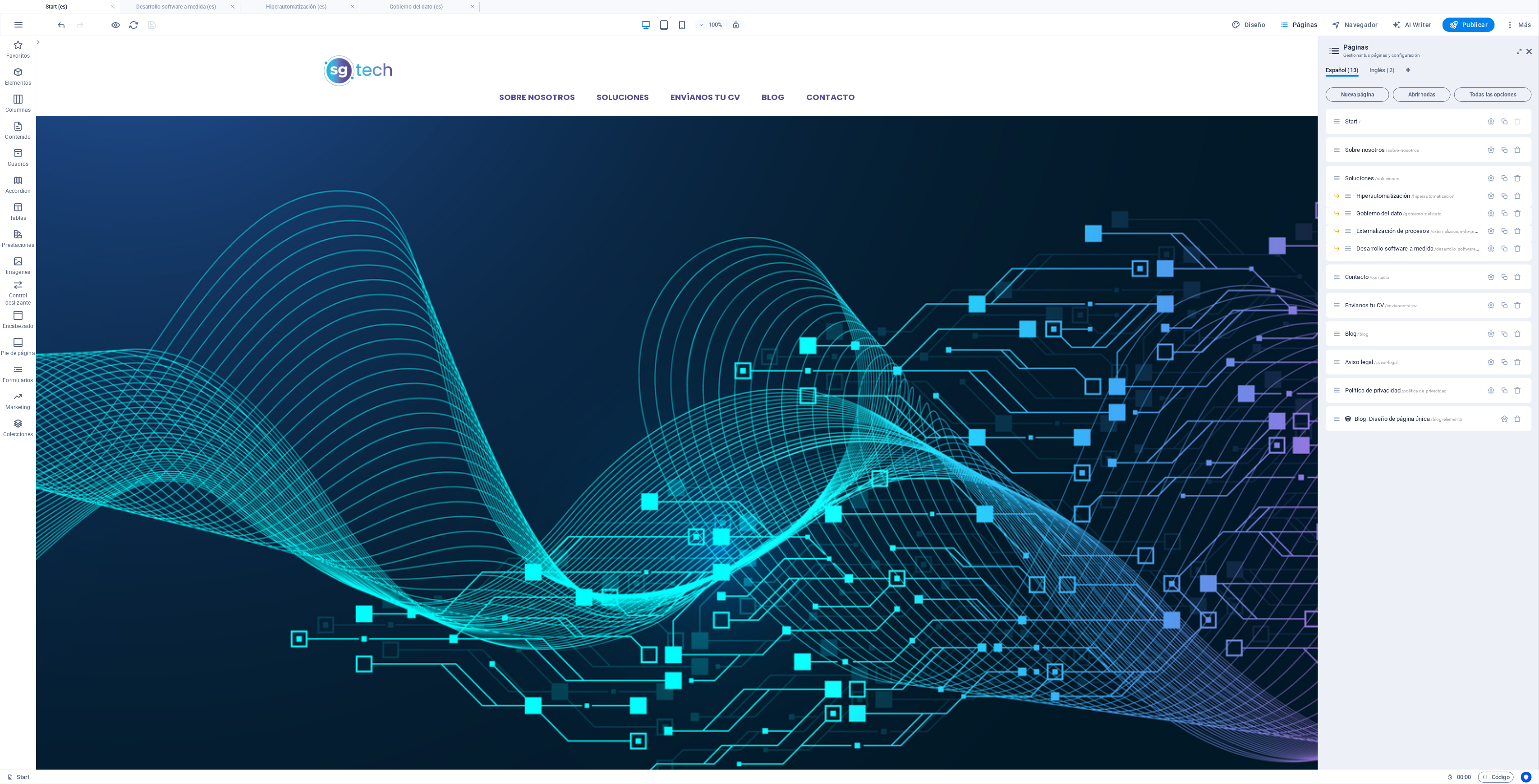
scroll to position [0, 0]
drag, startPoint x: 175, startPoint y: 4, endPoint x: 148, endPoint y: 19, distance: 30.9
click at [175, 4] on h4 "Desarrollo software a medida (es)" at bounding box center [180, 7] width 120 height 10
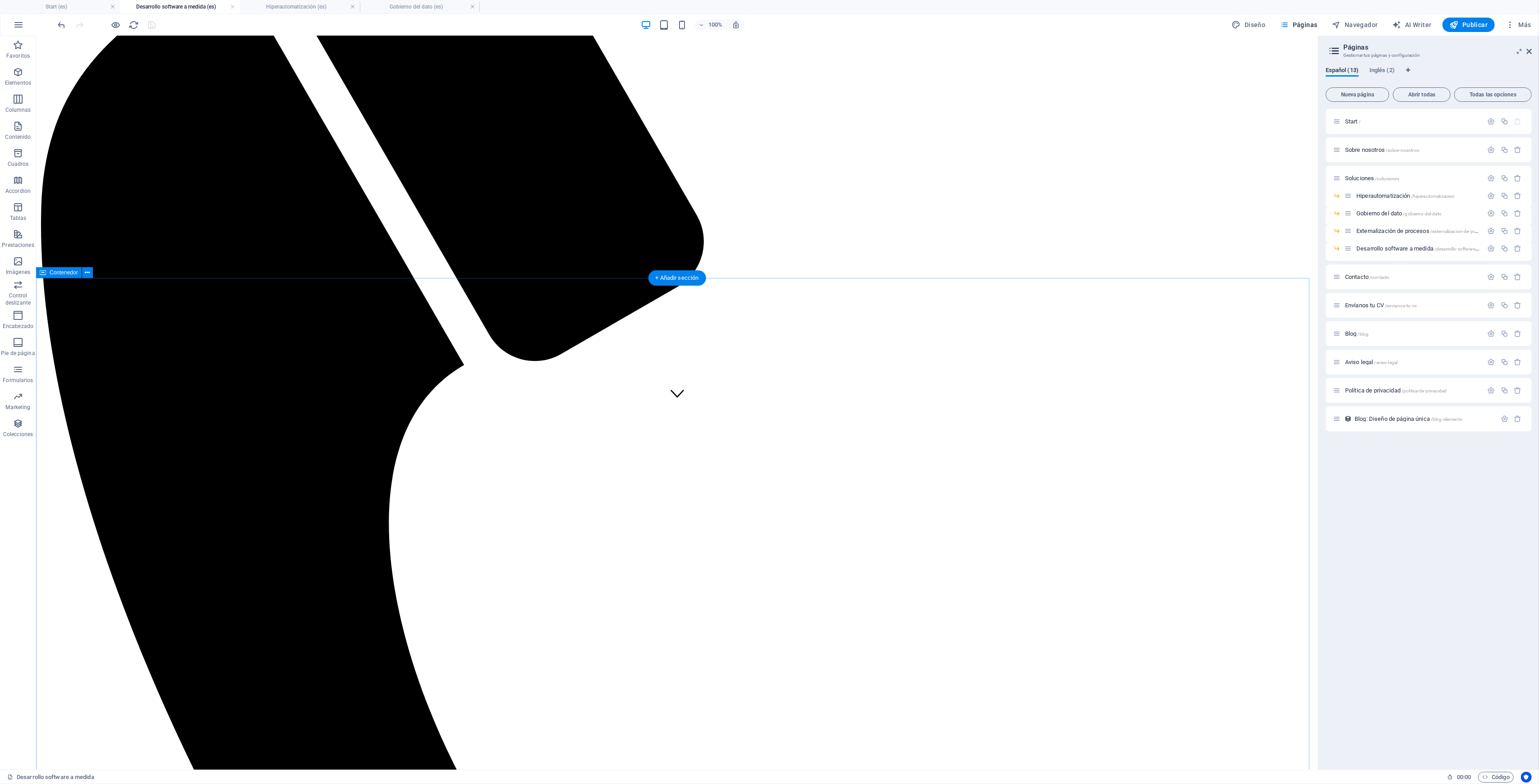
scroll to position [420, 0]
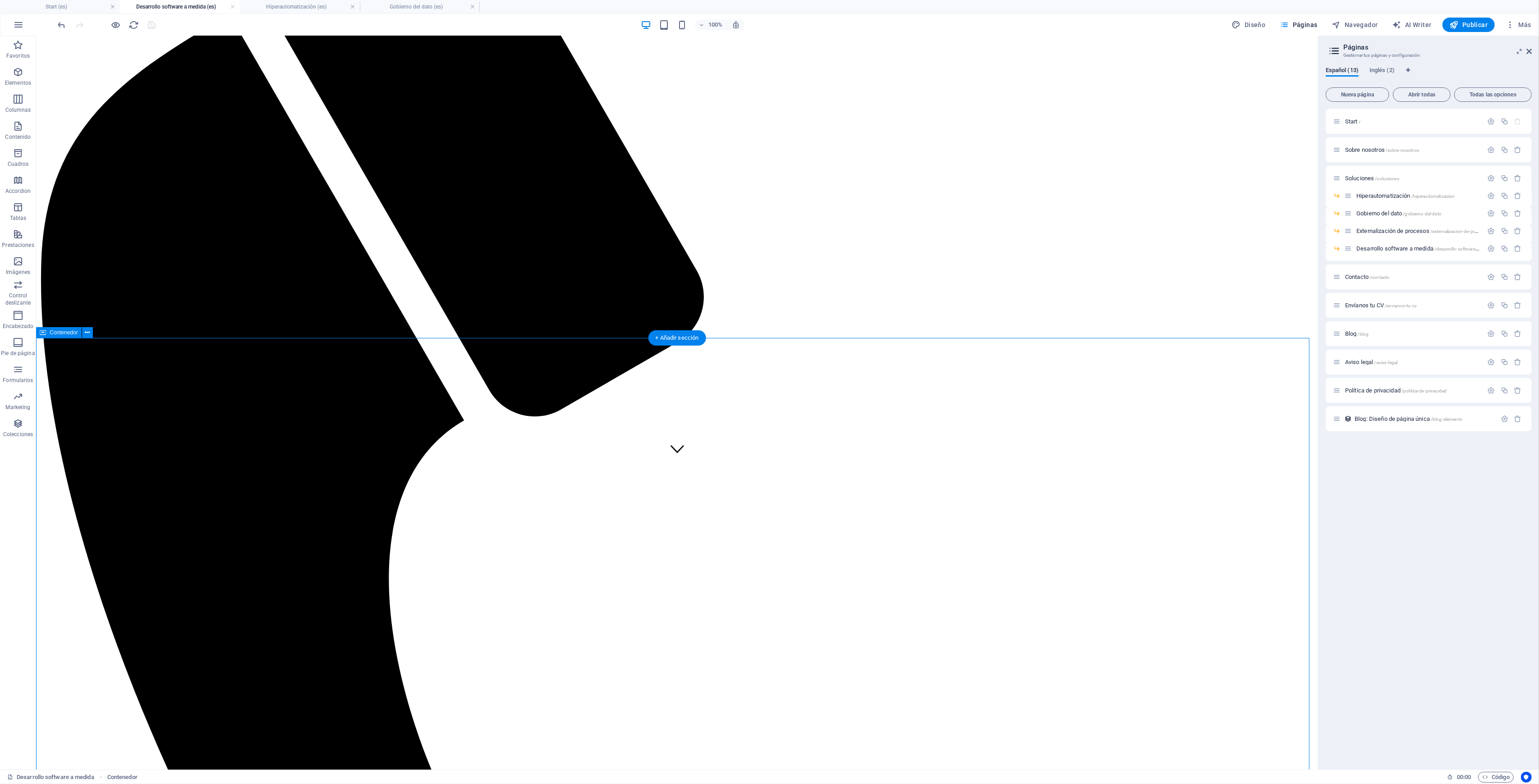
scroll to position [300, 0]
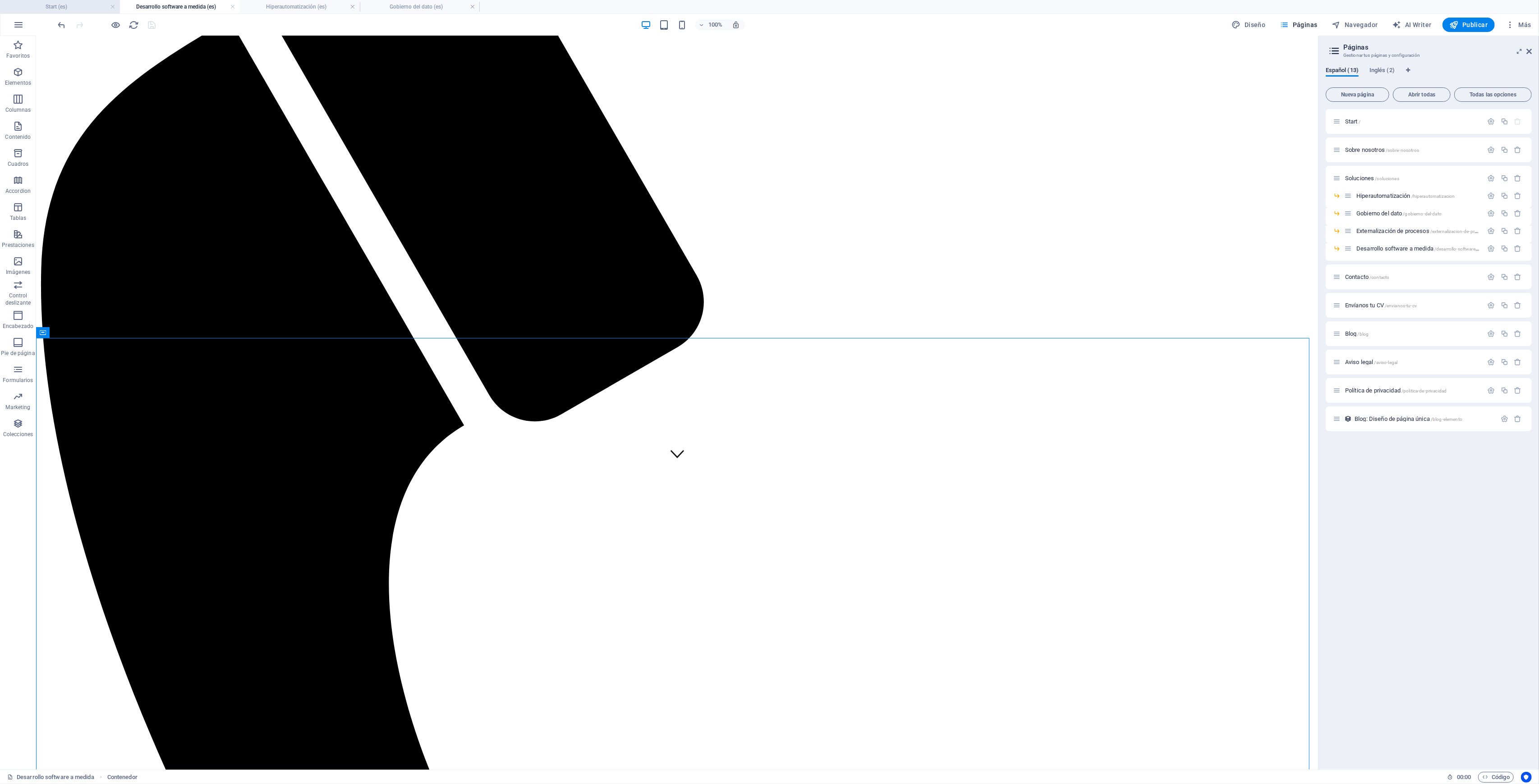
click at [68, 5] on h4 "Start (es)" at bounding box center [60, 7] width 120 height 10
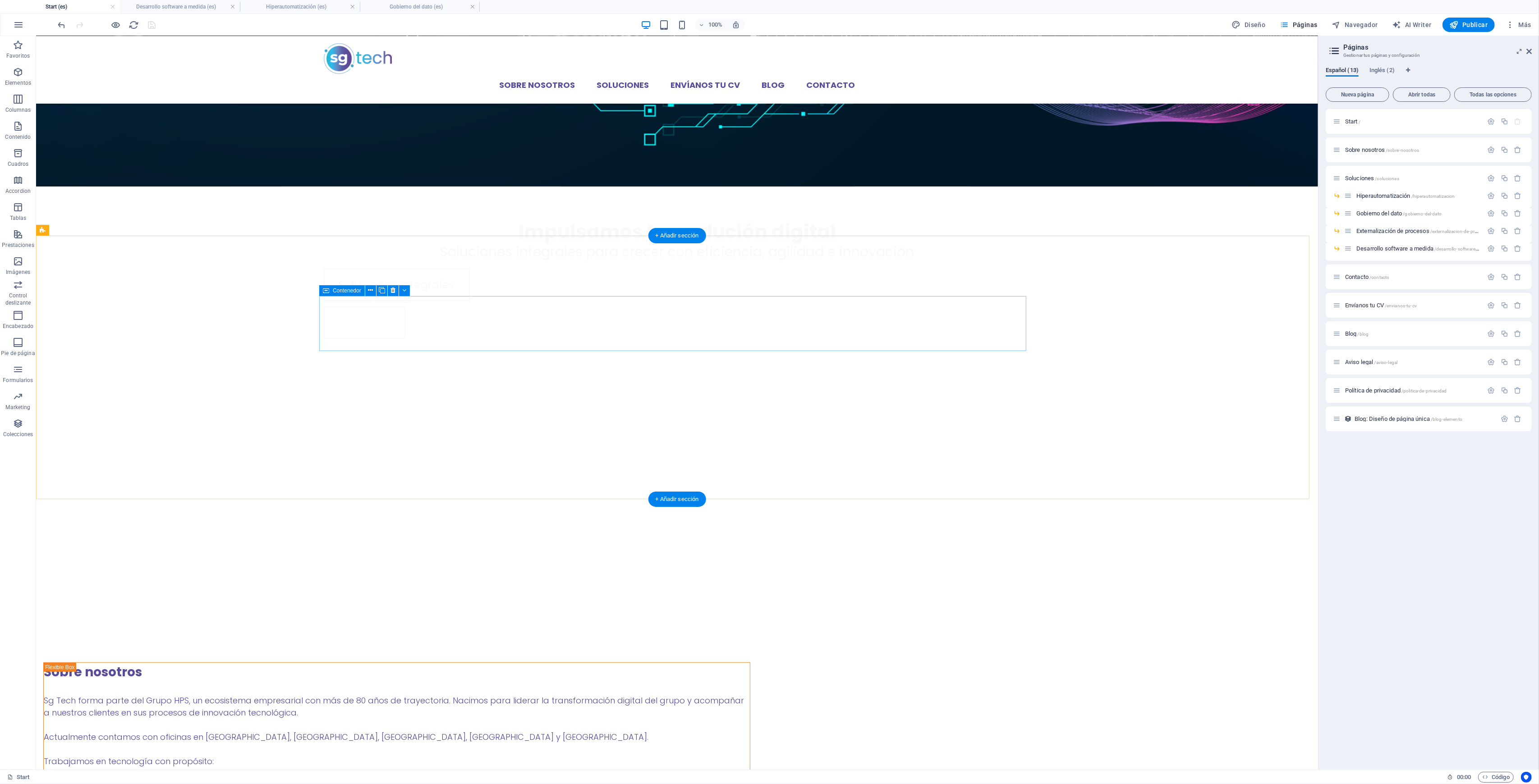
scroll to position [841, 0]
